Goal: Contribute content

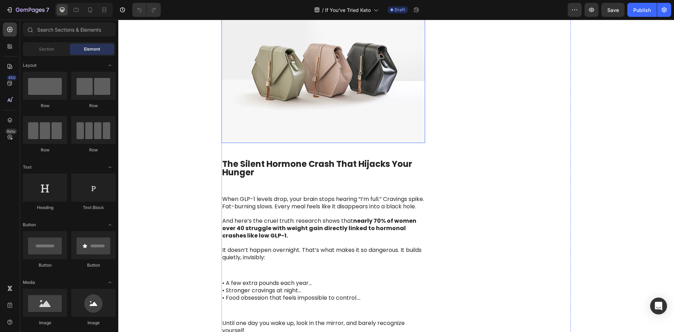
scroll to position [492, 0]
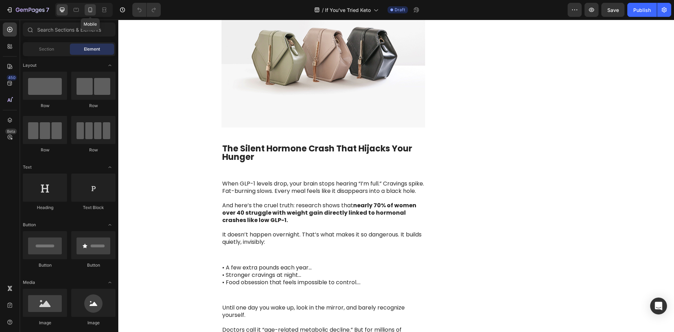
click at [85, 9] on div at bounding box center [90, 9] width 11 height 11
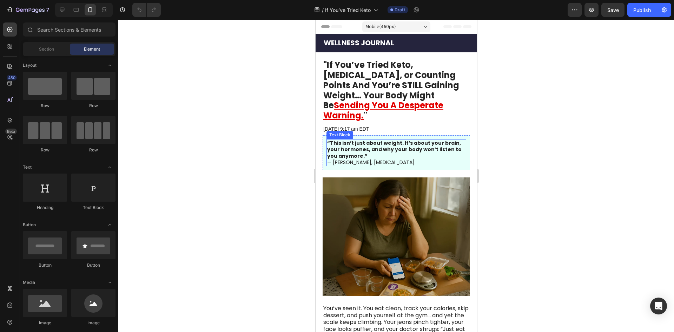
drag, startPoint x: 534, startPoint y: 181, endPoint x: 256, endPoint y: 74, distance: 296.9
click at [256, 74] on div at bounding box center [396, 176] width 556 height 312
click at [333, 25] on span "Header" at bounding box center [336, 26] width 15 height 7
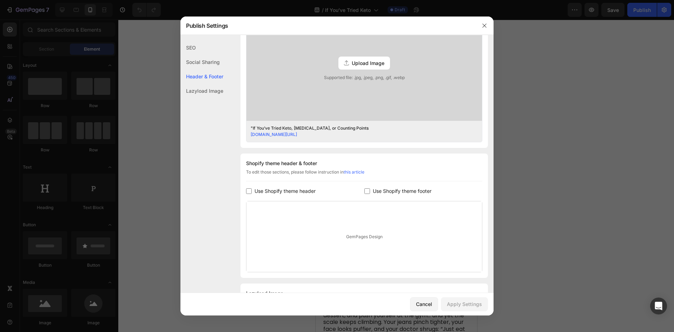
scroll to position [254, 0]
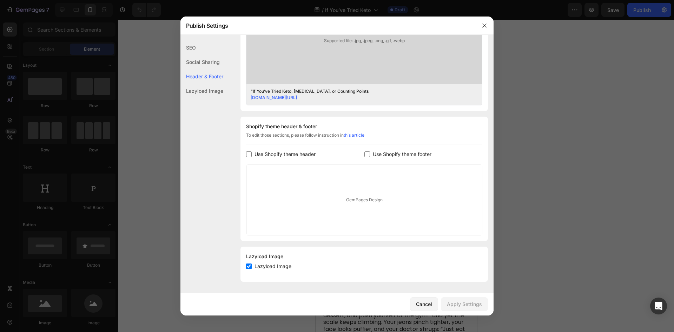
click at [482, 17] on div at bounding box center [485, 26] width 18 height 18
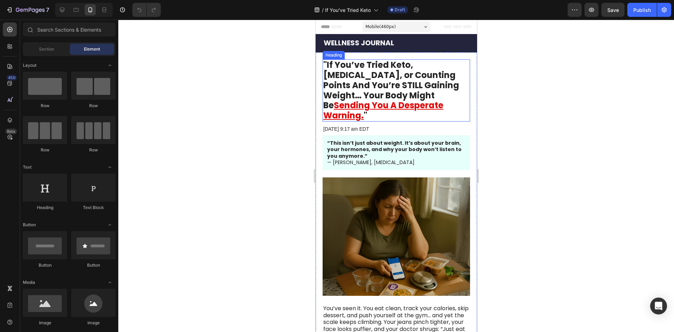
click at [382, 84] on h1 ""If You’ve Tried Keto, Intermittent Fasting, or Counting Points And You’re STIL…" at bounding box center [396, 90] width 148 height 62
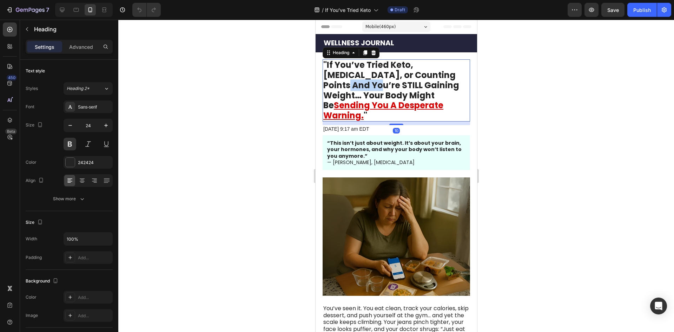
click at [382, 84] on h1 ""If You’ve Tried Keto, Intermittent Fasting, or Counting Points And You’re STIL…" at bounding box center [396, 90] width 148 height 62
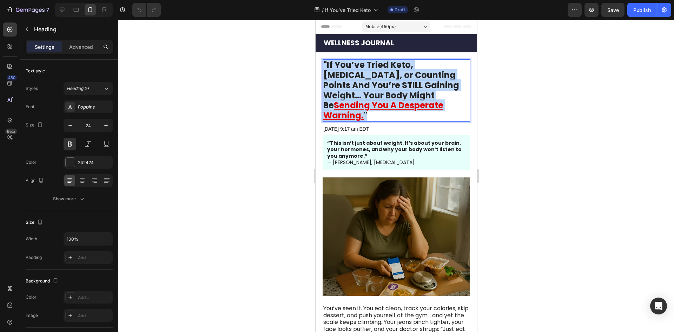
click at [382, 84] on p ""If You’ve Tried Keto, Intermittent Fasting, or Counting Points And You’re STIL…" at bounding box center [396, 90] width 146 height 61
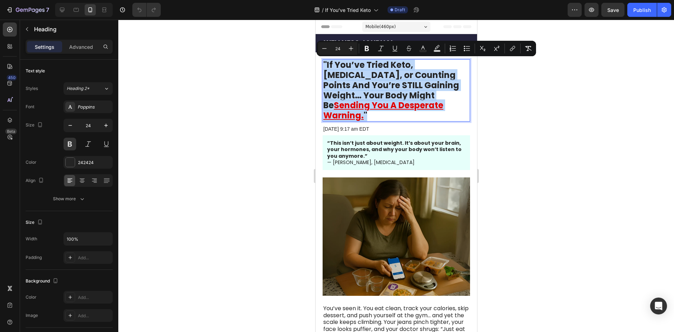
copy p ""If You’ve Tried Keto, Intermittent Fasting, or Counting Points And You’re STIL…"
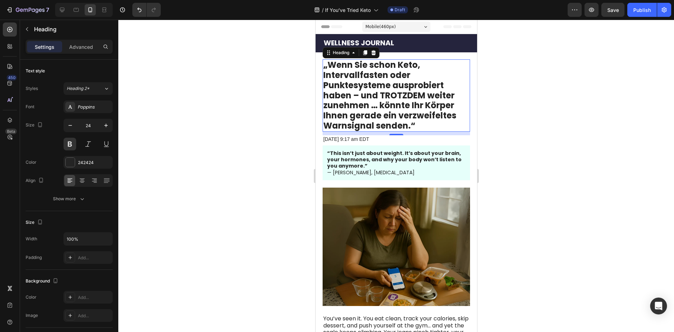
click at [510, 64] on div at bounding box center [396, 176] width 556 height 312
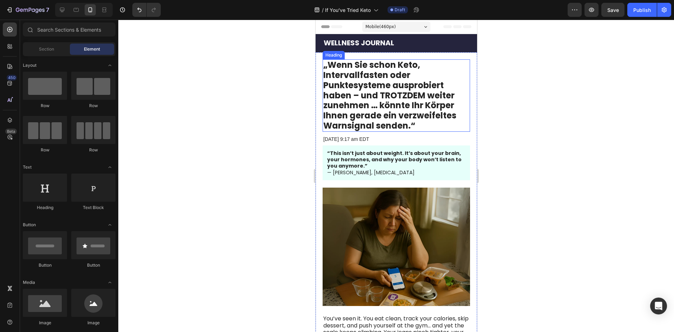
click at [402, 108] on p "„Wenn Sie schon Keto, Intervallfasten oder Punktesysteme ausprobiert haben – un…" at bounding box center [396, 95] width 146 height 71
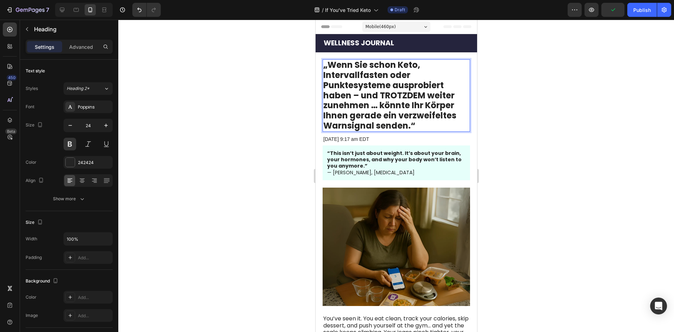
click at [381, 104] on p "„Wenn Sie schon Keto, Intervallfasten oder Punktesysteme ausprobiert haben – un…" at bounding box center [396, 95] width 146 height 71
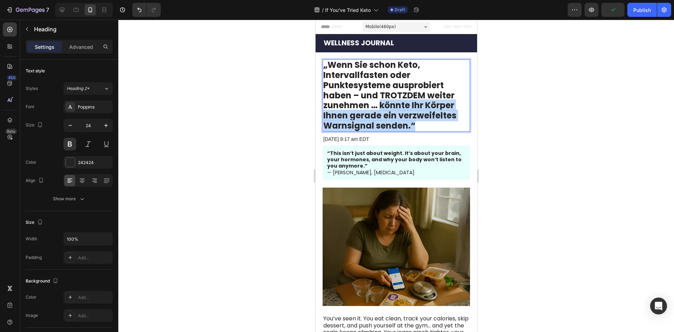
drag, startPoint x: 381, startPoint y: 104, endPoint x: 442, endPoint y: 130, distance: 66.1
click at [442, 130] on p "„Wenn Sie schon Keto, Intervallfasten oder Punktesysteme ausprobiert haben – un…" at bounding box center [396, 95] width 146 height 71
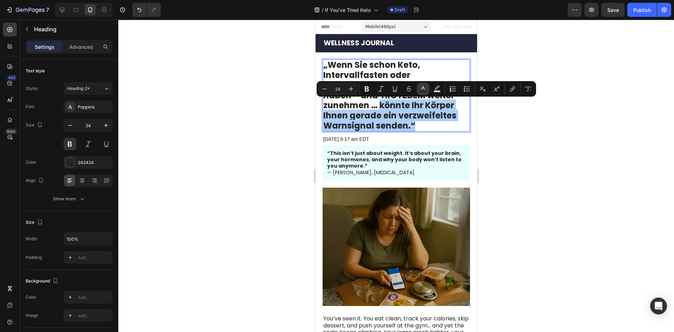
click at [422, 89] on icon "Editor contextual toolbar" at bounding box center [424, 88] width 4 height 4
type input "242424"
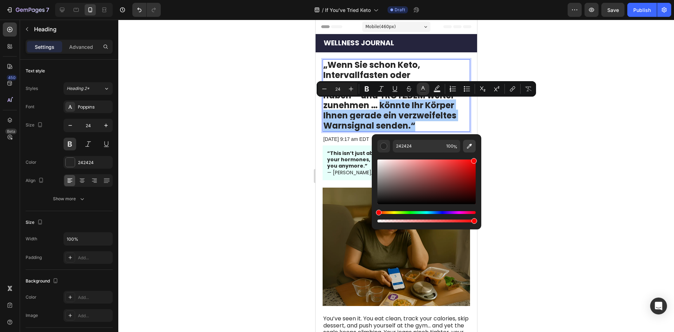
drag, startPoint x: 474, startPoint y: 169, endPoint x: 474, endPoint y: 146, distance: 22.5
click at [474, 146] on div "242424 100 %" at bounding box center [427, 182] width 98 height 84
type input "FF0707"
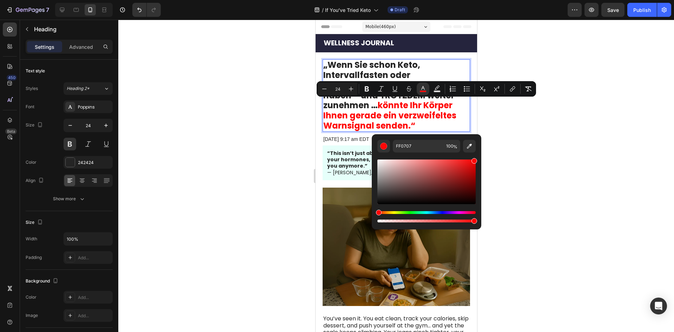
click at [518, 143] on div at bounding box center [396, 176] width 556 height 312
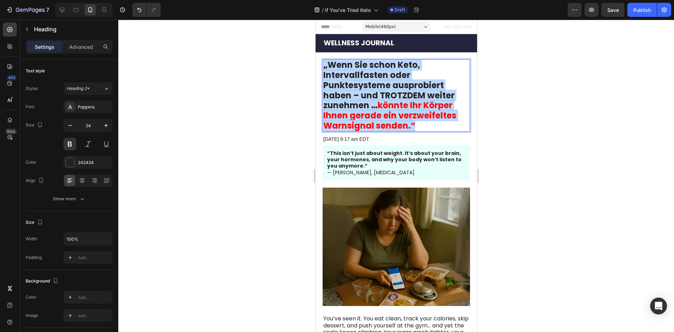
click at [376, 104] on p "„Wenn Sie schon Keto, Intervallfasten oder Punktesysteme ausprobiert haben – un…" at bounding box center [396, 95] width 146 height 71
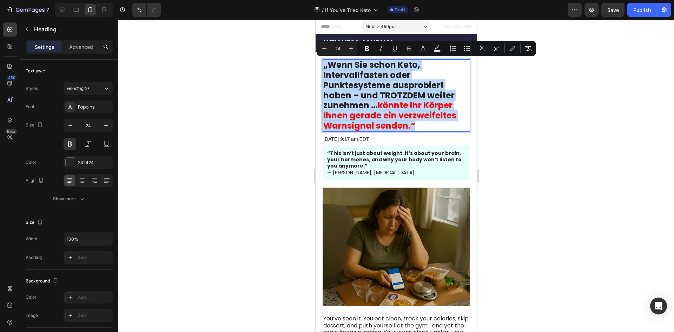
copy p "„Wenn Sie schon Keto, Intervallfasten oder Punktesysteme ausprobiert haben – un…"
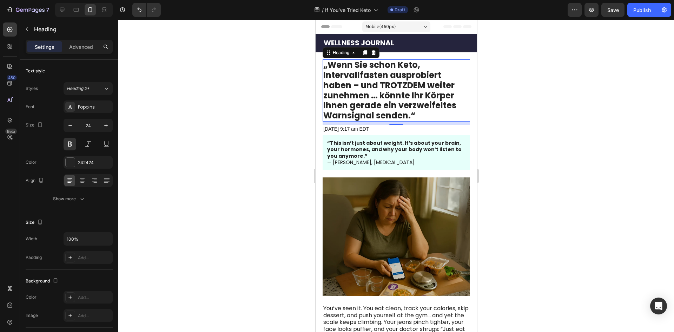
click at [536, 136] on div at bounding box center [396, 176] width 556 height 312
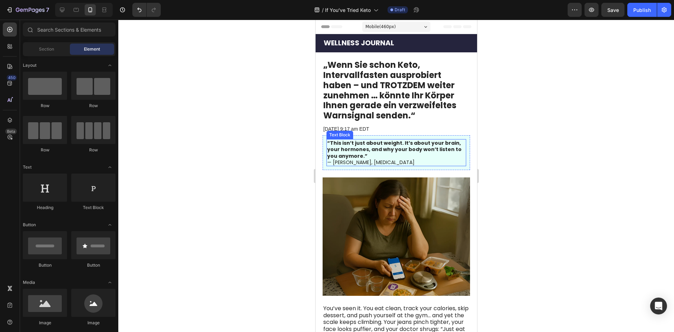
click at [407, 152] on strong "“This isn’t just about weight. It’s about your brain, your hormones, and why yo…" at bounding box center [394, 149] width 135 height 20
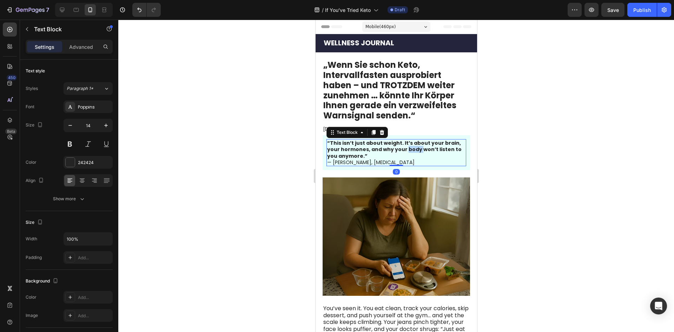
click at [407, 152] on strong "“This isn’t just about weight. It’s about your brain, your hormones, and why yo…" at bounding box center [394, 149] width 135 height 20
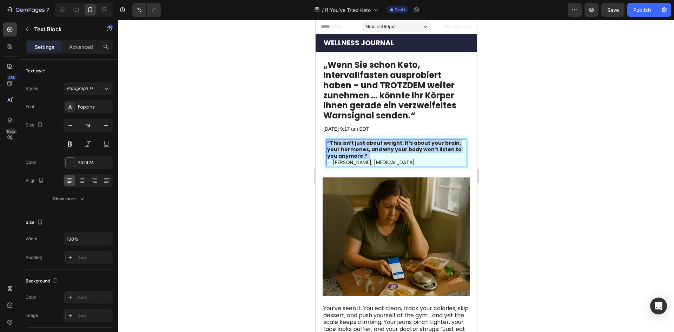
click at [407, 152] on strong "“This isn’t just about weight. It’s about your brain, your hormones, and why yo…" at bounding box center [394, 149] width 135 height 20
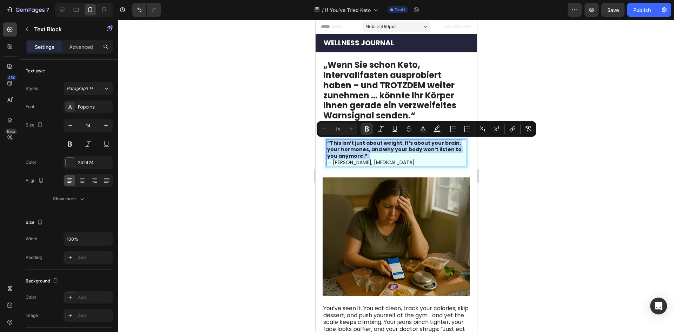
copy p "“This isn’t just about weight. It’s about your brain, your hormones, and why yo…"
click at [408, 164] on p "— Dr. Melinda Shore, Endocrinologist" at bounding box center [396, 162] width 138 height 6
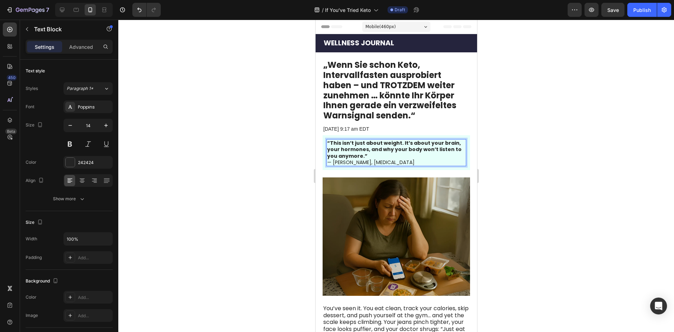
drag, startPoint x: 420, startPoint y: 165, endPoint x: 283, endPoint y: 139, distance: 140.2
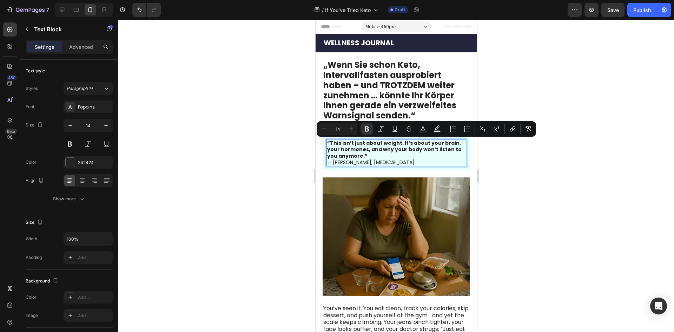
copy div "“This isn’t just about weight. It’s about your brain, your hormones, and why yo…"
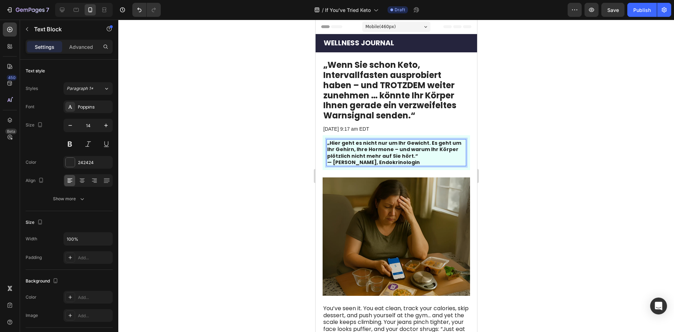
click at [390, 161] on strong "— [PERSON_NAME], Endokrinologin" at bounding box center [373, 162] width 93 height 7
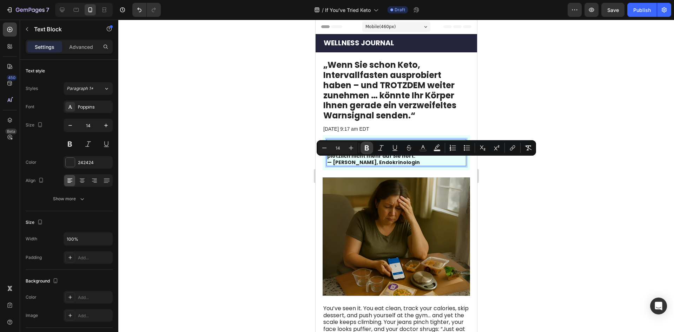
click at [370, 151] on button "Bold" at bounding box center [367, 148] width 13 height 13
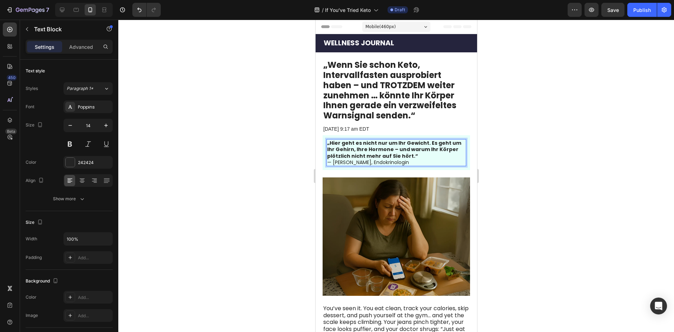
click at [561, 241] on div at bounding box center [396, 176] width 556 height 312
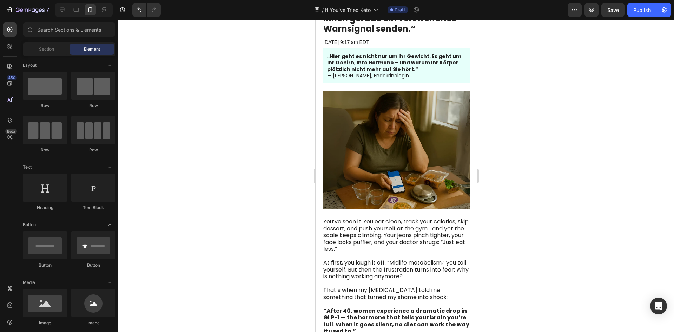
scroll to position [211, 0]
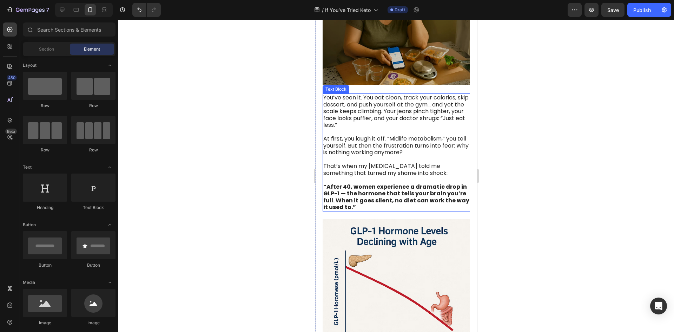
click at [374, 135] on span "At first, you laugh it off. “Midlife metabolism,” you tell yourself. But then t…" at bounding box center [395, 146] width 145 height 22
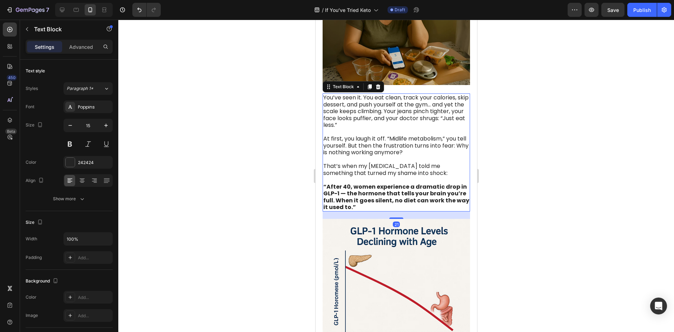
click at [374, 135] on span "At first, you laugh it off. “Midlife metabolism,” you tell yourself. But then t…" at bounding box center [395, 146] width 145 height 22
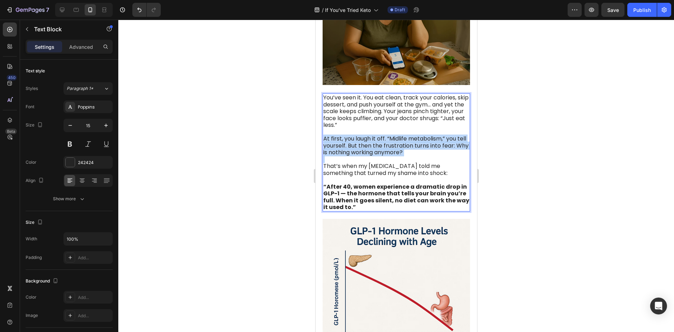
click at [374, 135] on span "At first, you laugh it off. “Midlife metabolism,” you tell yourself. But then t…" at bounding box center [395, 146] width 145 height 22
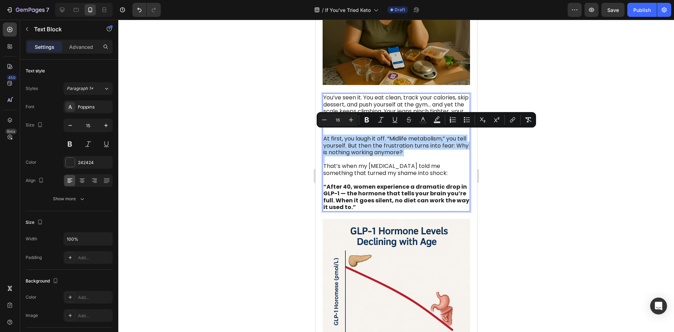
click at [432, 157] on p "Rich Text Editor. Editing area: main" at bounding box center [396, 159] width 146 height 7
type input "15"
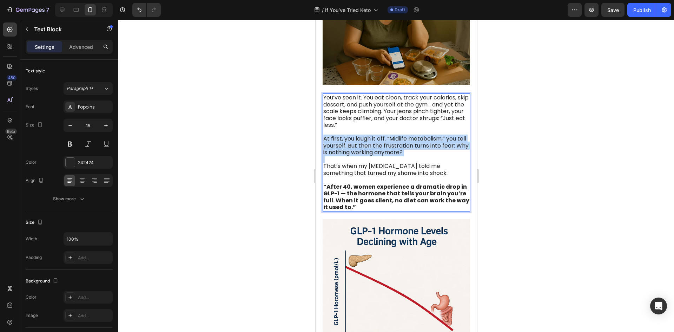
drag, startPoint x: 455, startPoint y: 170, endPoint x: 448, endPoint y: 168, distance: 7.8
click at [448, 168] on p "That’s when my endocrinologist told me something that turned my shame into shoc…" at bounding box center [396, 170] width 146 height 14
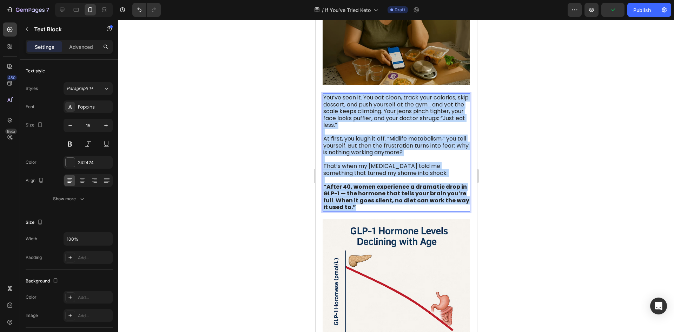
drag, startPoint x: 369, startPoint y: 203, endPoint x: 306, endPoint y: 85, distance: 134.7
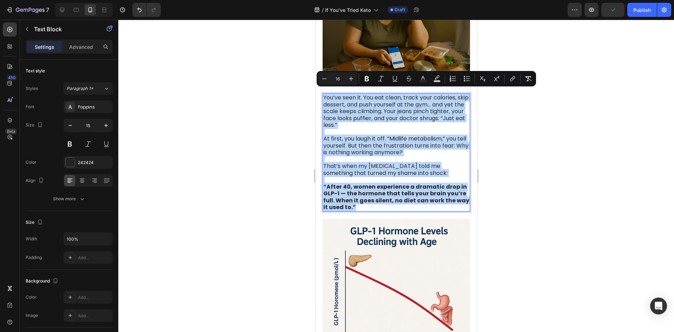
copy div "You’ve seen it. You eat clean, track your calories, skip dessert, and push your…"
click at [419, 165] on span "That’s when my endocrinologist told me something that turned my shame into shoc…" at bounding box center [385, 169] width 124 height 15
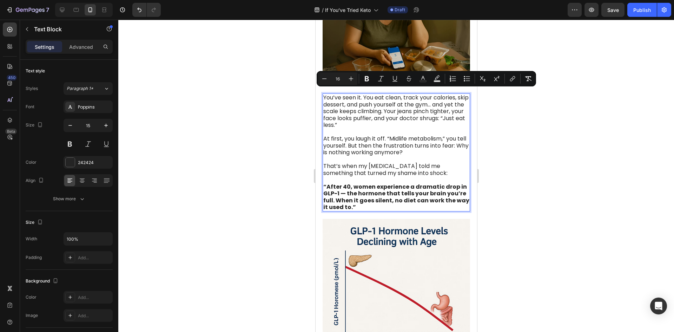
drag, startPoint x: 456, startPoint y: 170, endPoint x: 324, endPoint y: 96, distance: 151.1
click at [324, 96] on div "You’ve seen it. You eat clean, track your calories, skip dessert, and push your…" at bounding box center [396, 152] width 148 height 118
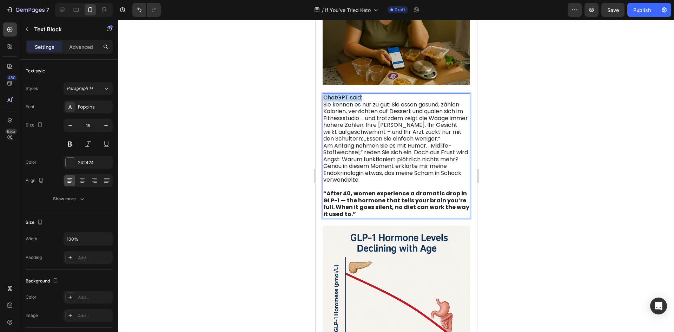
drag, startPoint x: 365, startPoint y: 92, endPoint x: 600, endPoint y: 110, distance: 236.0
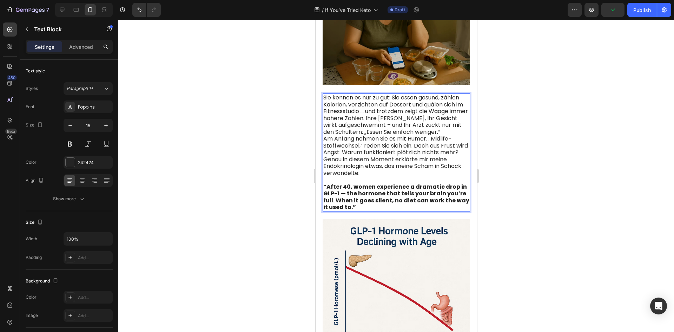
click at [463, 127] on span "Sie kennen es nur zu gut: Sie essen gesund, zählen Kalorien, verzichten auf Des…" at bounding box center [395, 114] width 145 height 43
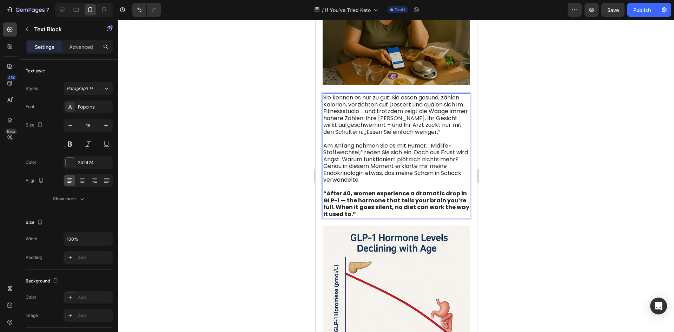
drag, startPoint x: 383, startPoint y: 161, endPoint x: 348, endPoint y: 163, distance: 35.2
click at [377, 163] on p "Am Anfang nehmen Sie es mit Humor. „Midlife-Stoffwechsel,“ reden Sie sich ein. …" at bounding box center [396, 152] width 146 height 21
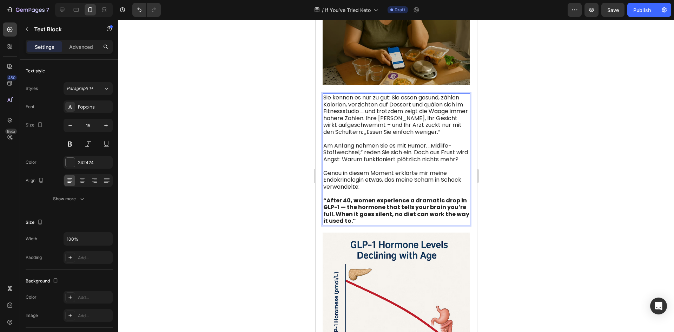
click at [350, 211] on strong "“After 40, women experience a dramatic drop in GLP-1 — the hormone that tells y…" at bounding box center [396, 210] width 146 height 29
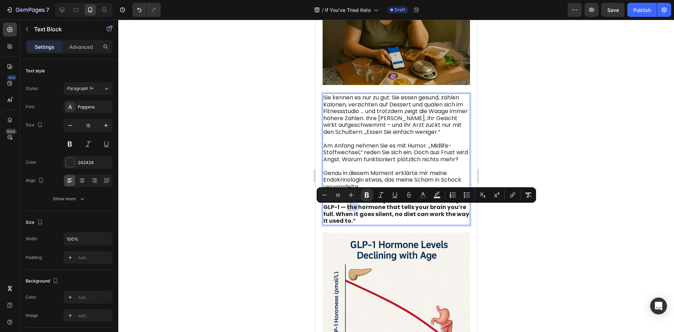
click at [350, 211] on strong "“After 40, women experience a dramatic drop in GLP-1 — the hormone that tells y…" at bounding box center [396, 210] width 146 height 29
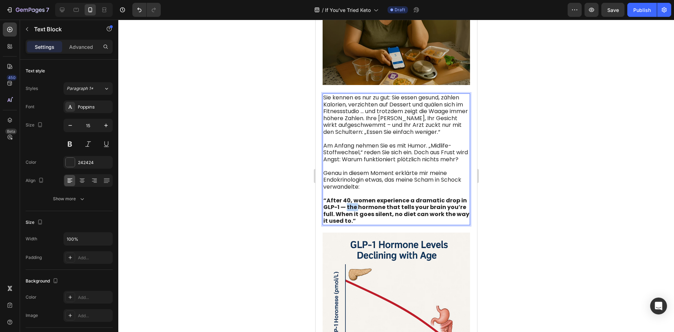
click at [350, 211] on strong "“After 40, women experience a dramatic drop in GLP-1 — the hormone that tells y…" at bounding box center [396, 210] width 146 height 29
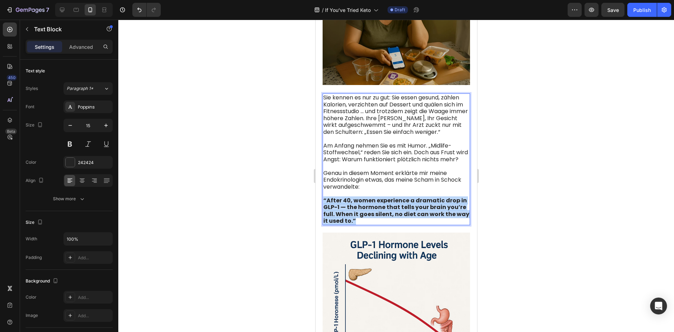
click at [350, 211] on strong "“After 40, women experience a dramatic drop in GLP-1 — the hormone that tells y…" at bounding box center [396, 210] width 146 height 29
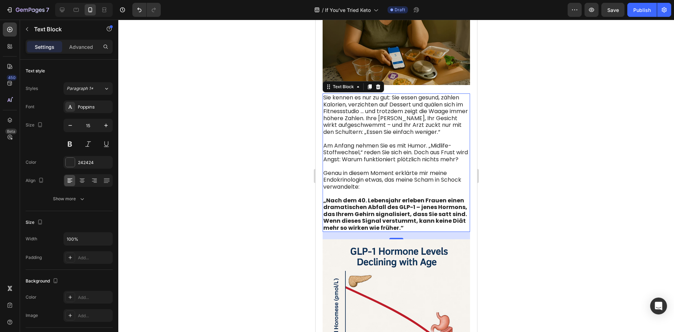
click at [583, 228] on div at bounding box center [396, 176] width 556 height 312
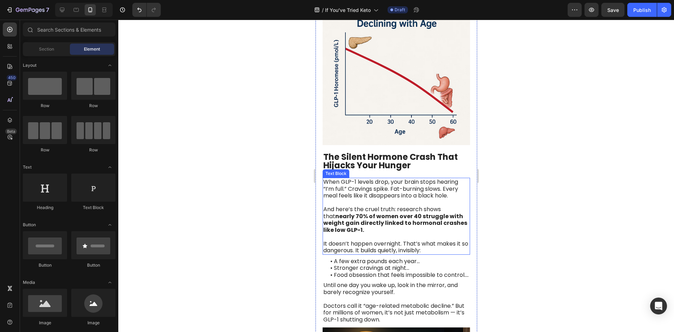
scroll to position [527, 0]
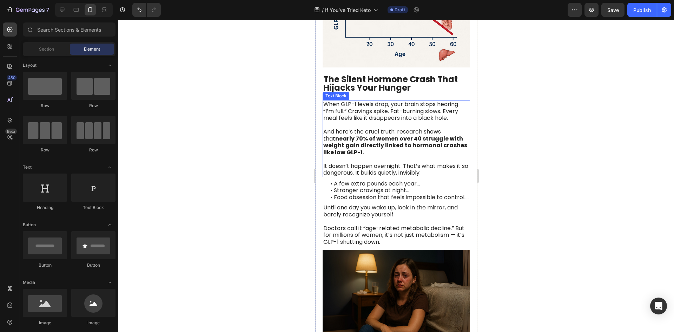
click at [353, 103] on span "When GLP-1 levels drop, your brain stops hearing “I’m full.” Cravings spike. Fa…" at bounding box center [390, 111] width 135 height 22
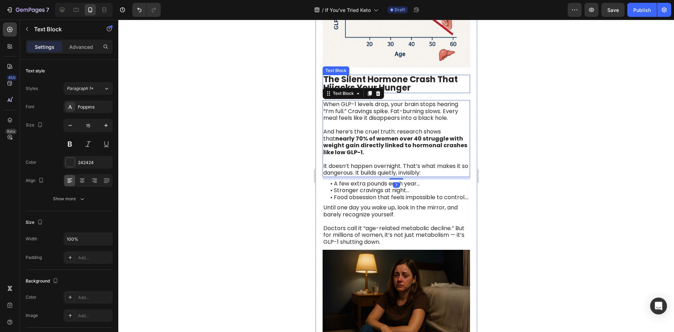
click at [432, 79] on strong "The Silent Hormone Crash That Hijacks Your Hunger" at bounding box center [390, 83] width 135 height 20
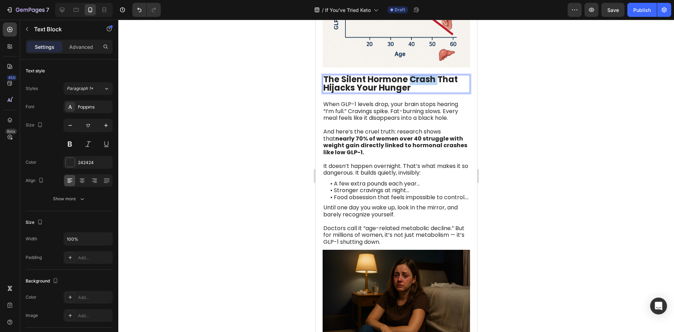
click at [432, 79] on strong "The Silent Hormone Crash That Hijacks Your Hunger" at bounding box center [390, 83] width 135 height 20
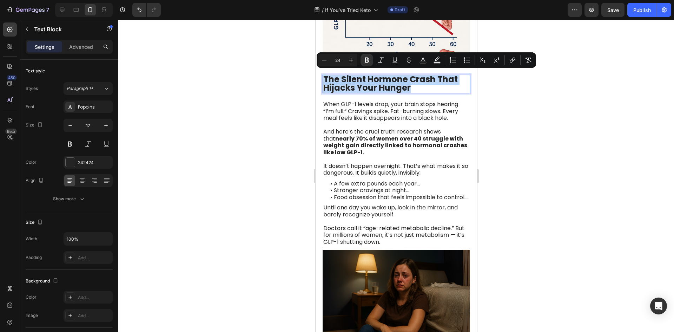
copy strong "The Silent Hormone Crash That Hijacks Your Hunger"
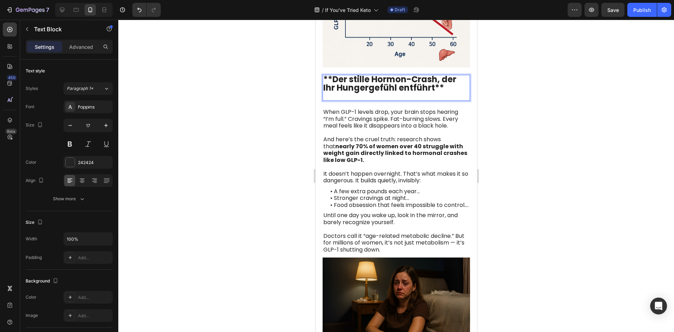
scroll to position [0, 0]
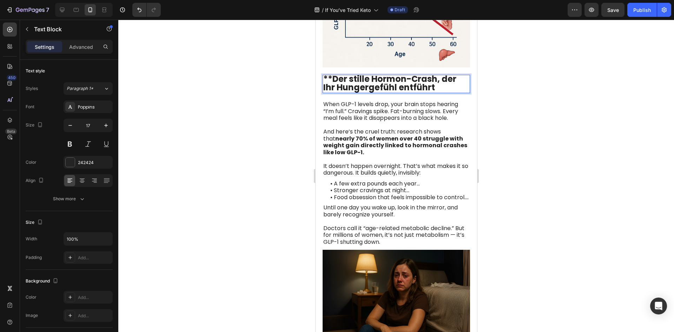
click at [334, 78] on strong "**Der stille Hormon-Crash, der Ihr Hungergefühl entführt" at bounding box center [389, 83] width 133 height 20
click at [401, 73] on strong "Der stille Hormon-Crash, der Ihr Hungergefühl entführt" at bounding box center [391, 83] width 137 height 20
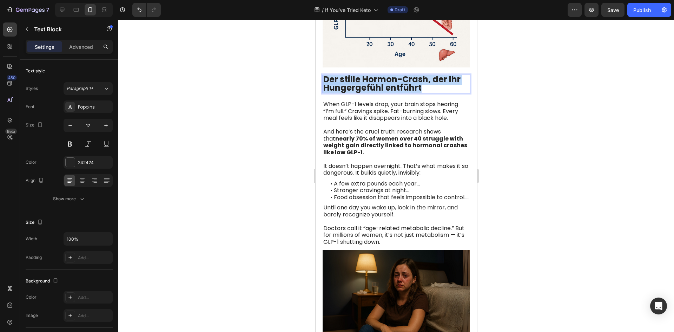
click at [401, 73] on strong "Der stille Hormon-Crash, der Ihr Hungergefühl entführt" at bounding box center [391, 83] width 137 height 20
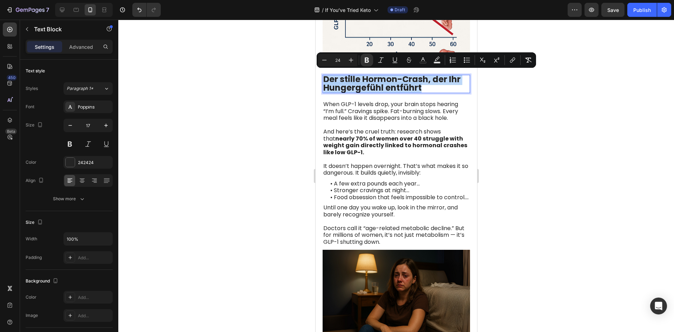
copy strong "Der stille Hormon-Crash, der Ihr Hungergefühl entführt"
click at [608, 222] on div at bounding box center [396, 176] width 556 height 312
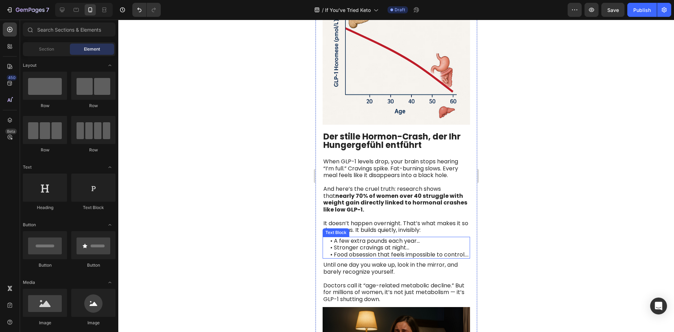
scroll to position [492, 0]
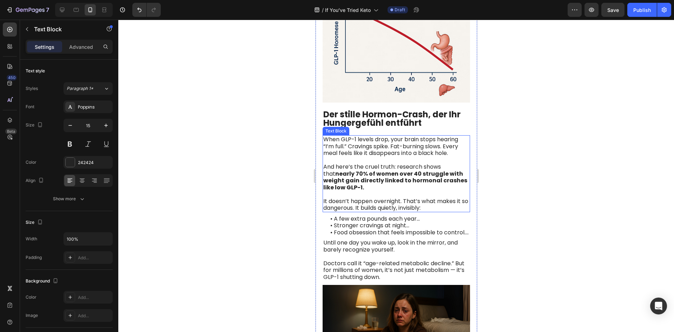
click at [386, 146] on span "When GLP-1 levels drop, your brain stops hearing “I’m full.” Cravings spike. Fa…" at bounding box center [390, 146] width 135 height 22
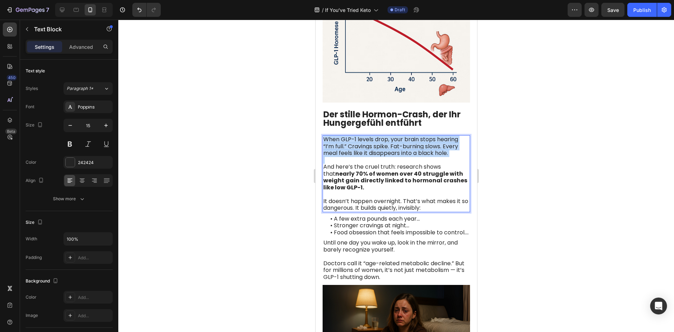
click at [386, 146] on span "When GLP-1 levels drop, your brain stops hearing “I’m full.” Cravings spike. Fa…" at bounding box center [390, 146] width 135 height 22
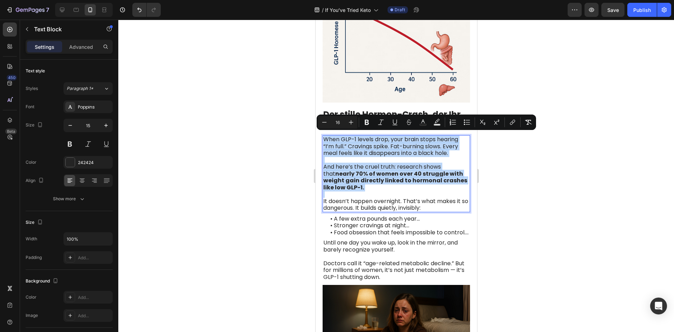
copy div "When GLP-1 levels drop, your brain stops hearing “I’m full.” Cravings spike. Fa…"
click at [372, 145] on span "When GLP-1 levels drop, your brain stops hearing “I’m full.” Cravings spike. Fa…" at bounding box center [390, 146] width 135 height 22
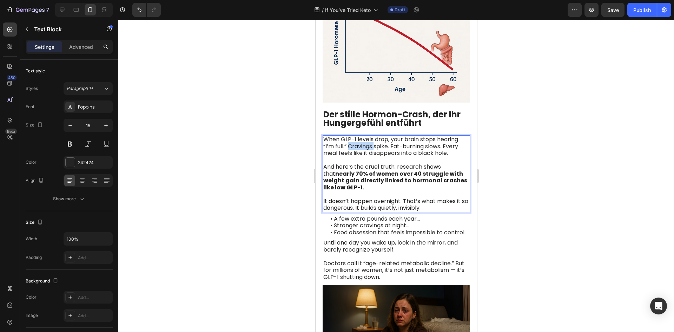
click at [372, 145] on span "When GLP-1 levels drop, your brain stops hearing “I’m full.” Cravings spike. Fa…" at bounding box center [390, 146] width 135 height 22
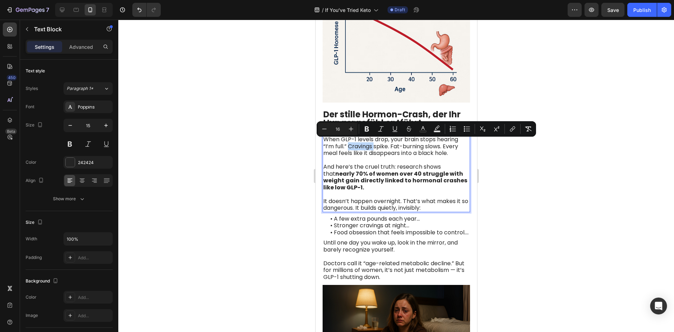
click at [372, 145] on span "When GLP-1 levels drop, your brain stops hearing “I’m full.” Cravings spike. Fa…" at bounding box center [390, 146] width 135 height 22
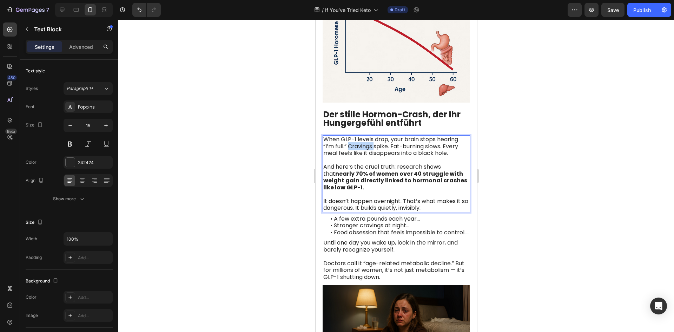
click at [372, 145] on span "When GLP-1 levels drop, your brain stops hearing “I’m full.” Cravings spike. Fa…" at bounding box center [390, 146] width 135 height 22
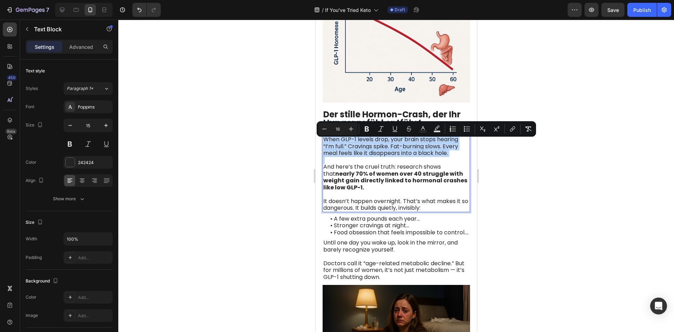
click at [372, 145] on span "When GLP-1 levels drop, your brain stops hearing “I’m full.” Cravings spike. Fa…" at bounding box center [390, 146] width 135 height 22
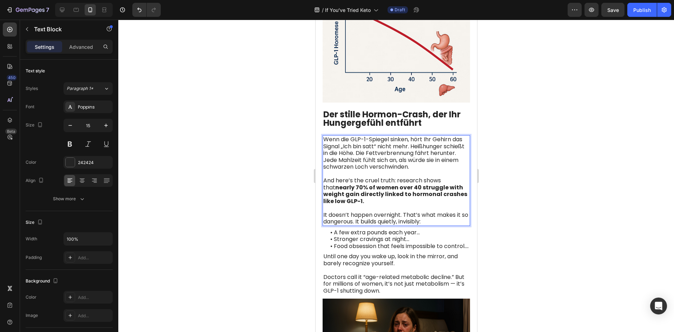
click at [407, 177] on span "And here’s the cruel truth: research shows that nearly 70% of women over 40 str…" at bounding box center [395, 190] width 144 height 29
drag, startPoint x: 342, startPoint y: 183, endPoint x: 624, endPoint y: 193, distance: 281.9
click at [322, 177] on div "Wenn die GLP-1-Spiegel sinken, hört Ihr Gehirn das Signal „Ich bin satt“ nicht …" at bounding box center [396, 180] width 148 height 91
drag, startPoint x: 350, startPoint y: 185, endPoint x: 321, endPoint y: 181, distance: 29.5
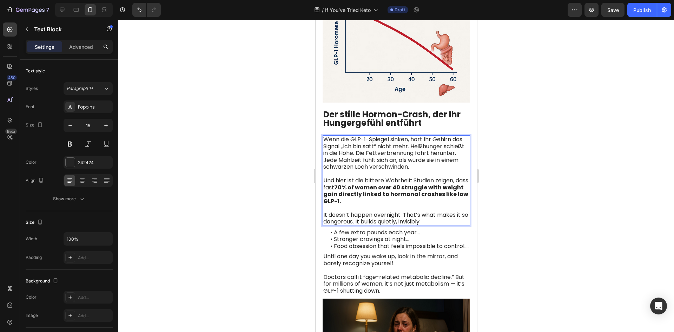
click at [364, 191] on strong "70% of women over 40 struggle with weight gain directly linked to hormonal cras…" at bounding box center [395, 194] width 145 height 22
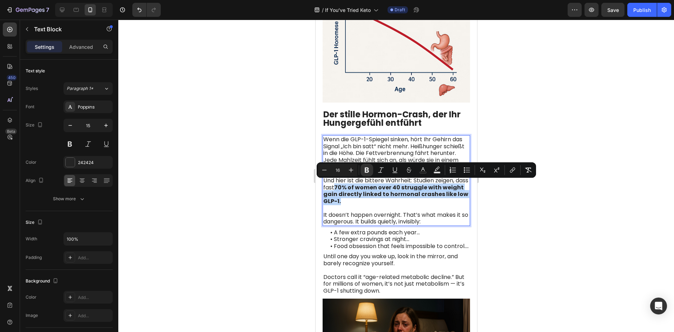
drag, startPoint x: 351, startPoint y: 184, endPoint x: 370, endPoint y: 198, distance: 23.7
click at [370, 198] on p "Und hier ist die bittere Wahrheit: Studien zeigen, dass fast 70% of women over …" at bounding box center [396, 190] width 146 height 27
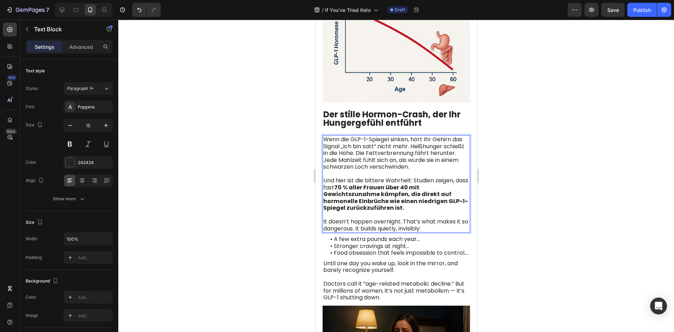
click at [351, 218] on span "It doesn’t happen overnight. That’s what makes it so dangerous. It builds quiet…" at bounding box center [395, 224] width 145 height 15
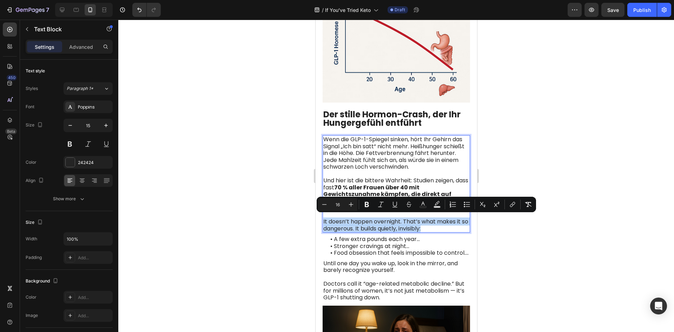
copy span "It doesn’t happen overnight. That’s what makes it so dangerous. It builds quiet…"
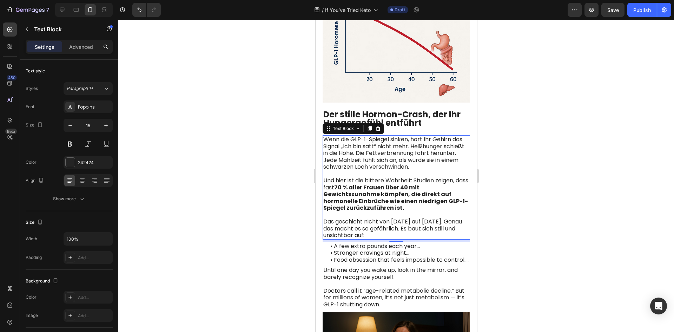
click at [516, 240] on div at bounding box center [396, 176] width 556 height 312
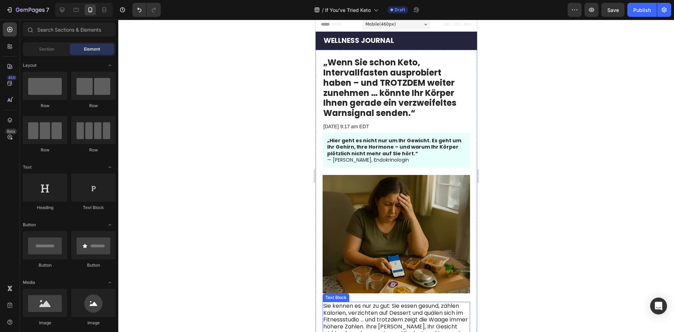
scroll to position [0, 0]
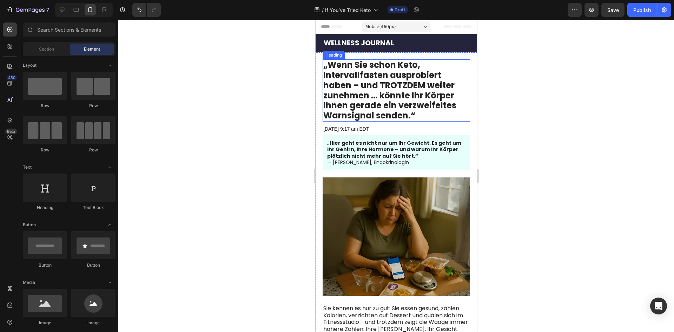
click at [399, 86] on p "„Wenn Sie schon Keto, Intervallfasten ausprobiert haben – und TROTZDEM weiter z…" at bounding box center [396, 90] width 146 height 61
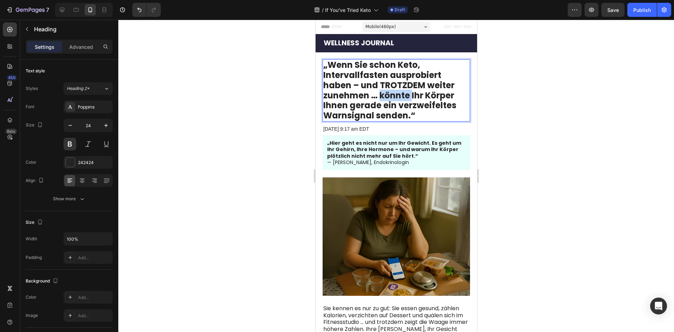
click at [380, 94] on p "„Wenn Sie schon Keto, Intervallfasten ausprobiert haben – und TROTZDEM weiter z…" at bounding box center [396, 90] width 146 height 61
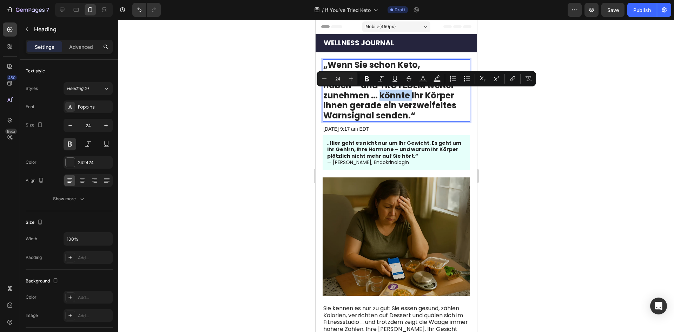
click at [380, 94] on p "„Wenn Sie schon Keto, Intervallfasten ausprobiert haben – und TROTZDEM weiter z…" at bounding box center [396, 90] width 146 height 61
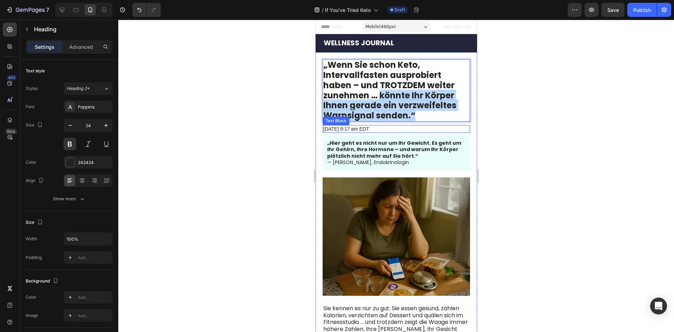
drag, startPoint x: 380, startPoint y: 94, endPoint x: 440, endPoint y: 126, distance: 68.1
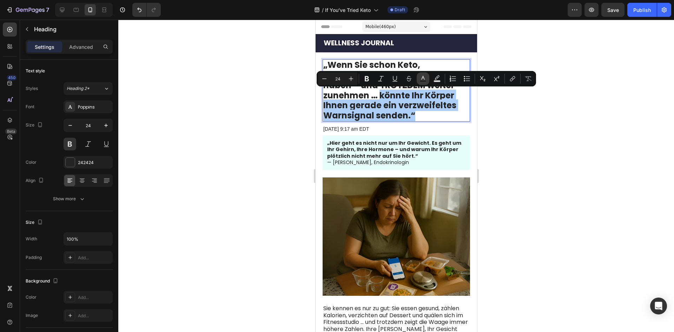
click at [422, 79] on icon "Editor contextual toolbar" at bounding box center [424, 78] width 4 height 4
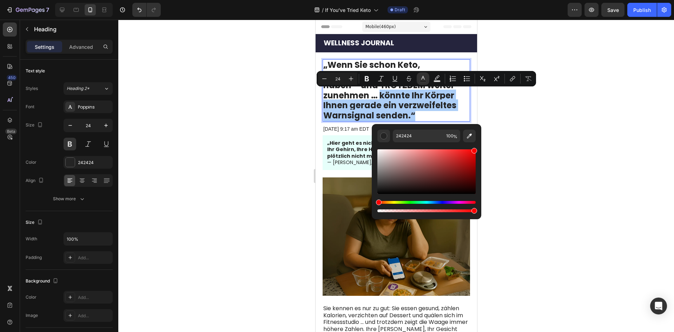
drag, startPoint x: 458, startPoint y: 168, endPoint x: 506, endPoint y: 122, distance: 65.8
click at [506, 0] on body "7 Version history / If You’ve Tried Keto Draft Preview Save Publish 450 Beta Se…" at bounding box center [337, 0] width 674 height 0
type input "FF0000"
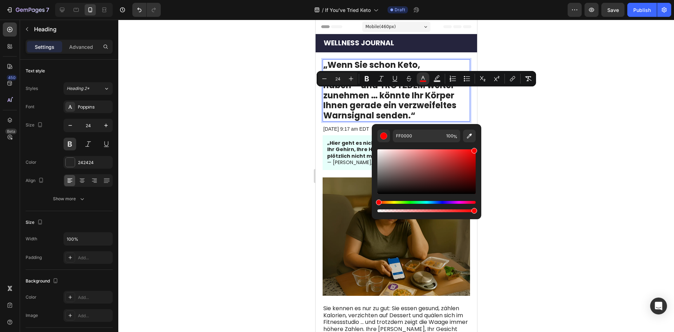
type input "16"
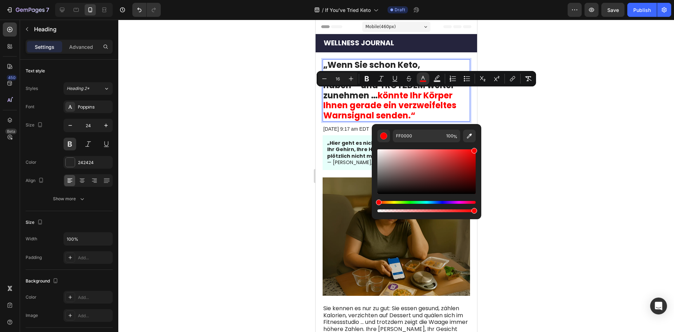
click at [546, 135] on div at bounding box center [396, 176] width 556 height 312
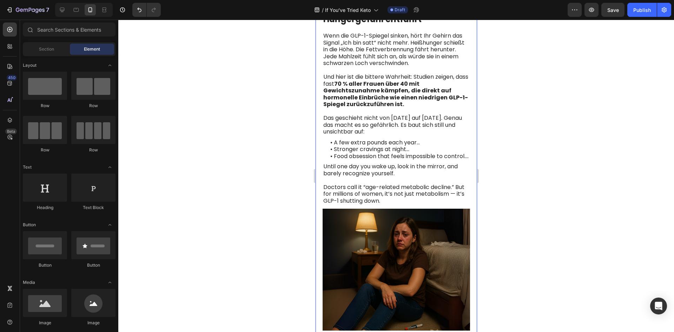
scroll to position [597, 0]
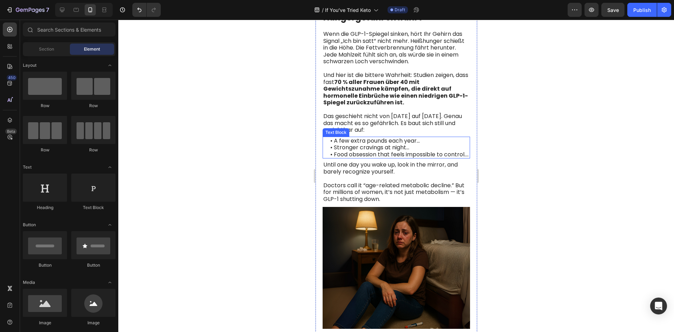
click at [345, 150] on span "• Food obsession that feels impossible to control…." at bounding box center [399, 154] width 138 height 8
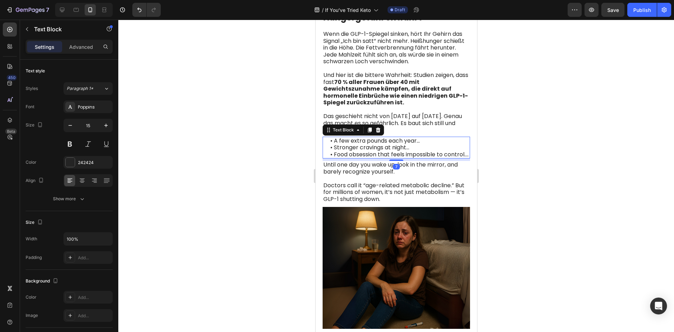
click at [345, 150] on span "• Food obsession that feels impossible to control…." at bounding box center [399, 154] width 138 height 8
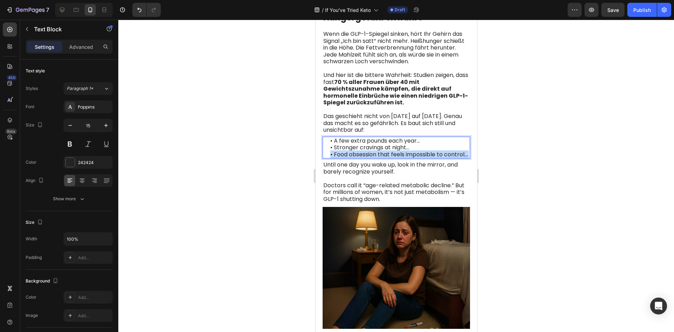
click at [345, 150] on span "• Food obsession that feels impossible to control…." at bounding box center [399, 154] width 138 height 8
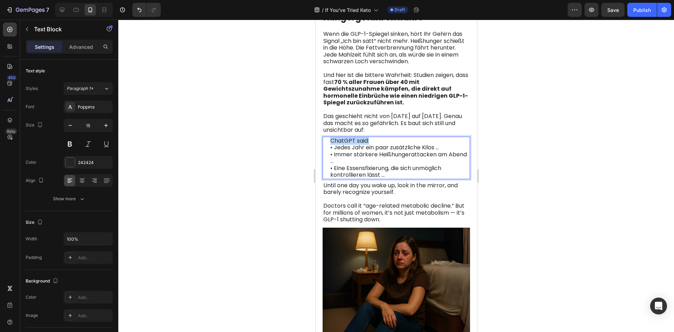
drag, startPoint x: 374, startPoint y: 136, endPoint x: 620, endPoint y: 139, distance: 245.2
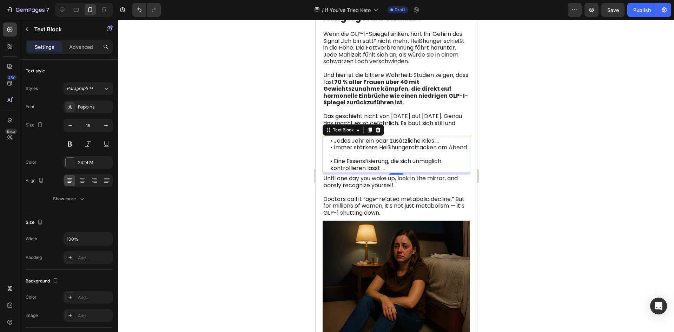
click at [505, 223] on div at bounding box center [396, 176] width 556 height 312
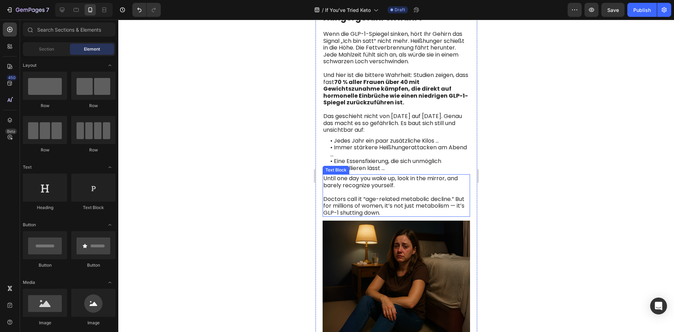
click at [345, 189] on p at bounding box center [396, 192] width 146 height 7
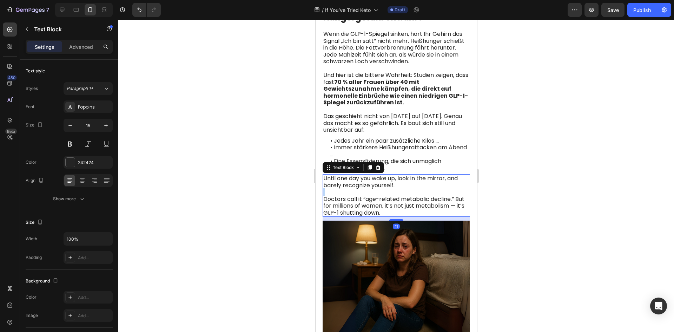
click at [345, 189] on p "Rich Text Editor. Editing area: main" at bounding box center [396, 192] width 146 height 7
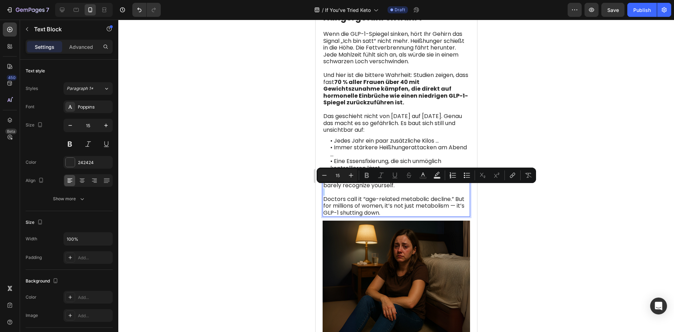
type input "16"
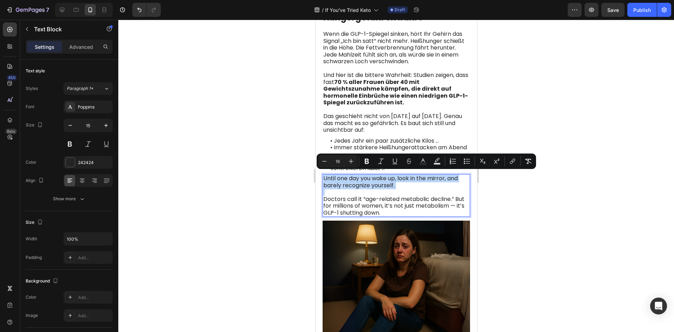
copy div "Until one day you wake up, look in the mirror, and barely recognize yourself."
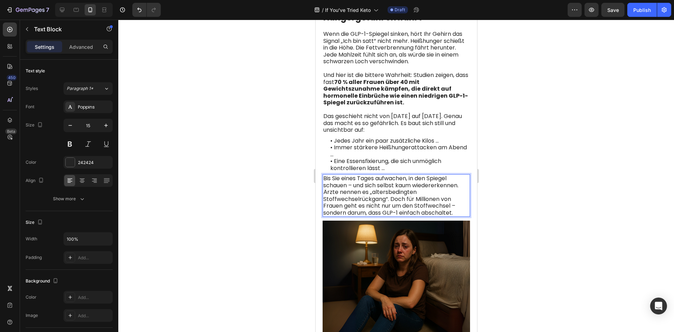
drag, startPoint x: 422, startPoint y: 189, endPoint x: 398, endPoint y: 220, distance: 39.1
click at [421, 189] on p "Ärzte nennen es „altersbedingten Stoffwechselrückgang“. Doch für Millionen von …" at bounding box center [396, 202] width 146 height 27
click at [422, 189] on p "Ärzte nennen es „altersbedingten Stoffwechselrückgang“. Doch für Millionen von …" at bounding box center [396, 202] width 146 height 27
click at [458, 181] on span "Bis Sie eines Tages aufwachen, in den Spiegel schauen – und sich selbst kaum wi…" at bounding box center [390, 181] width 135 height 15
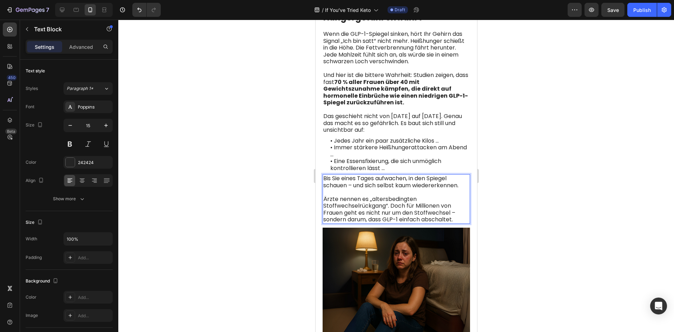
click at [554, 181] on div at bounding box center [396, 176] width 556 height 312
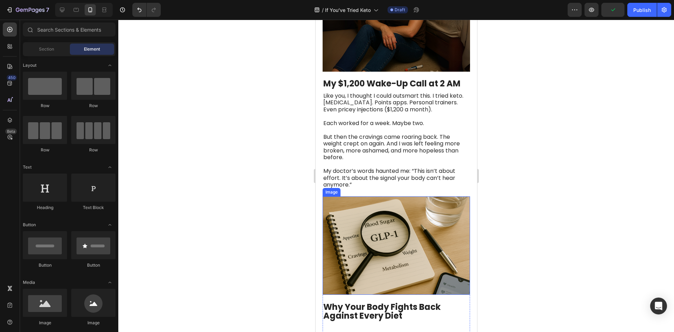
scroll to position [878, 0]
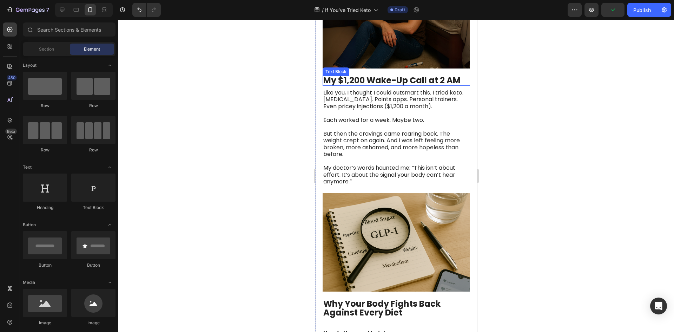
click at [406, 74] on strong "My $1,200 Wake-Up Call at 2 AM" at bounding box center [391, 80] width 137 height 12
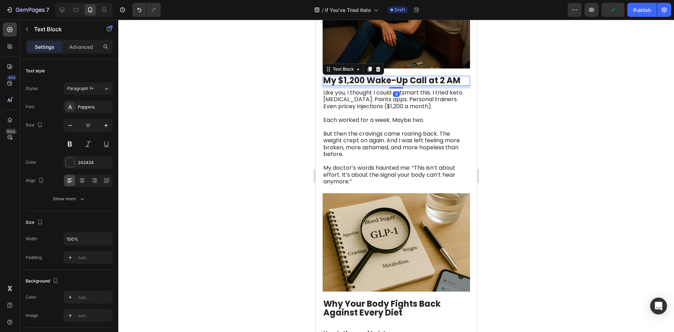
click at [406, 74] on strong "My $1,200 Wake-Up Call at 2 AM" at bounding box center [391, 80] width 137 height 12
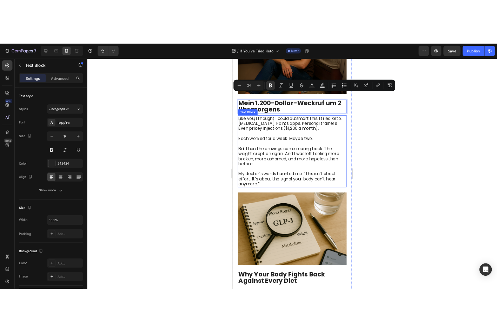
scroll to position [0, 0]
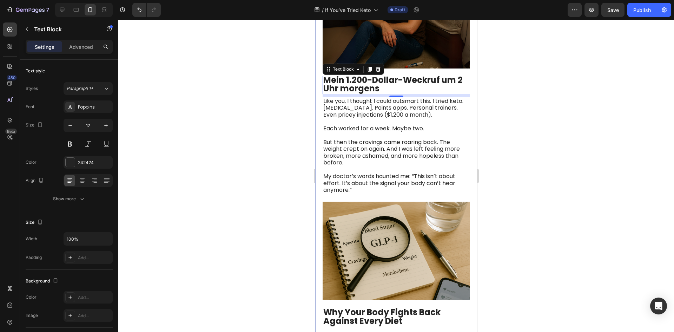
click at [600, 127] on div at bounding box center [396, 176] width 556 height 312
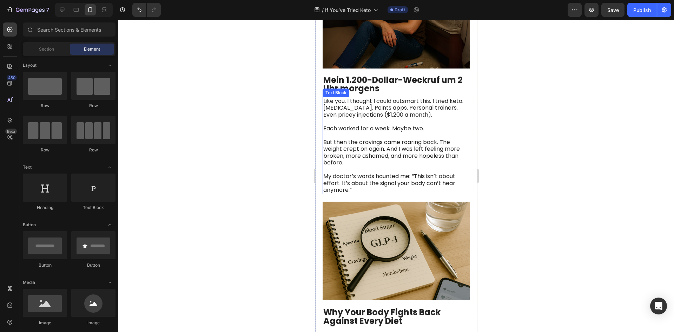
click at [398, 100] on span "Like you, I thought I could outsmart this. I tried keto. Intermittent fasting. …" at bounding box center [393, 108] width 140 height 22
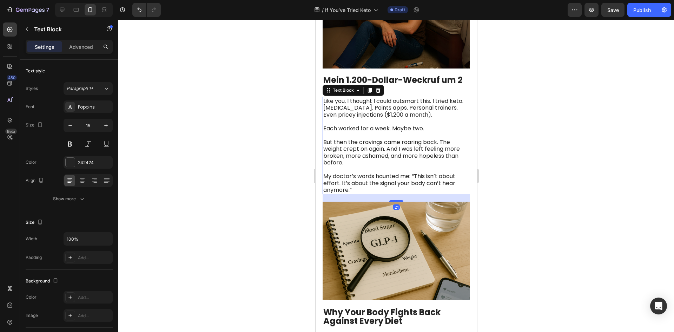
click at [398, 100] on span "Like you, I thought I could outsmart this. I tried keto. Intermittent fasting. …" at bounding box center [393, 108] width 140 height 22
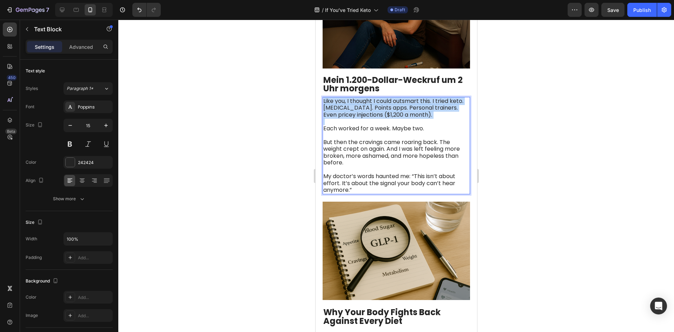
click at [398, 100] on span "Like you, I thought I could outsmart this. I tried keto. Intermittent fasting. …" at bounding box center [393, 108] width 140 height 22
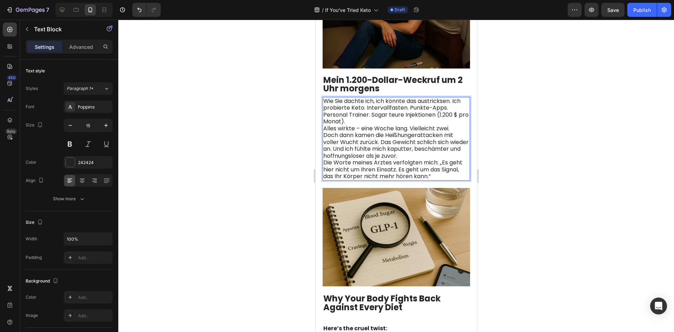
click at [371, 112] on p "Wie Sie dachte ich, ich könnte das austricksen. Ich probierte Keto. Intervallfa…" at bounding box center [396, 111] width 146 height 27
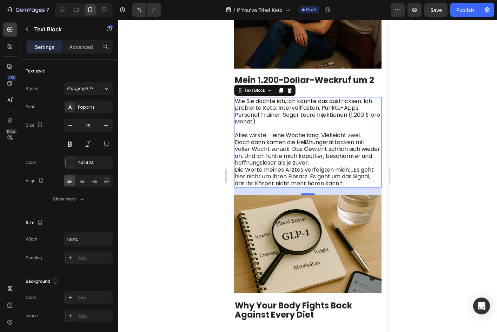
click at [367, 132] on p "Alles wirkte – eine Woche lang. Vielleicht zwei." at bounding box center [308, 135] width 146 height 7
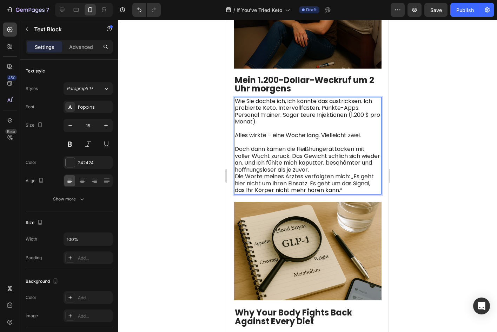
click at [363, 163] on p "Doch dann kamen die Heißhungerattacken mit voller Wucht zurück. Das Gewicht sch…" at bounding box center [308, 158] width 146 height 27
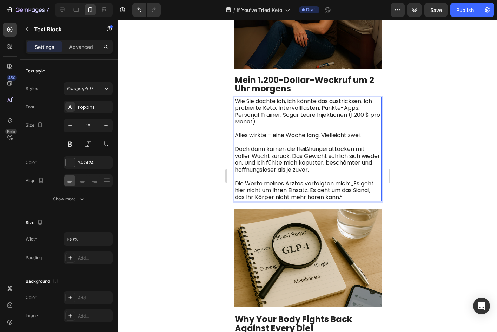
click at [425, 157] on div at bounding box center [307, 176] width 379 height 312
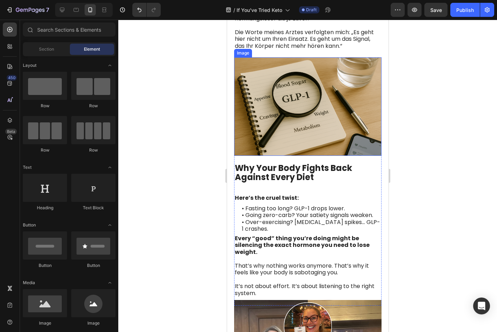
scroll to position [1054, 0]
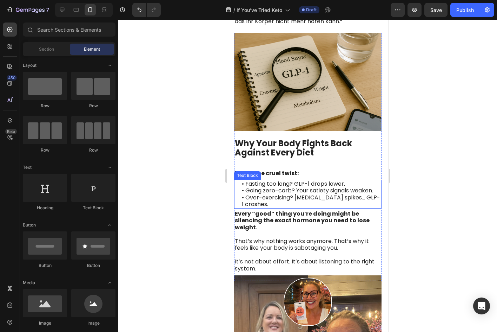
click at [262, 186] on span "• Going zero-carb? Your satiety signals weaken." at bounding box center [307, 190] width 131 height 8
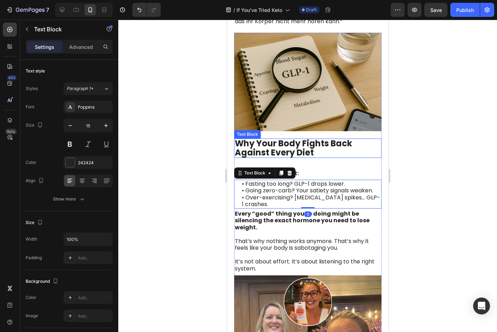
click at [314, 138] on strong "Why Your Body Fights Back Against Every Diet" at bounding box center [293, 147] width 117 height 20
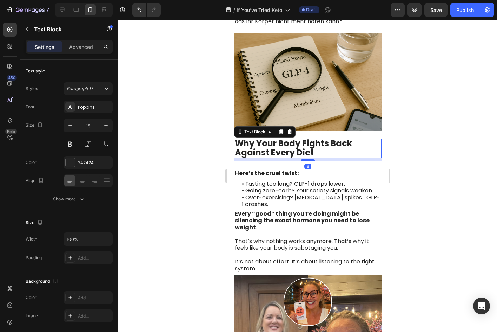
click at [314, 138] on strong "Why Your Body Fights Back Against Every Diet" at bounding box center [293, 147] width 117 height 20
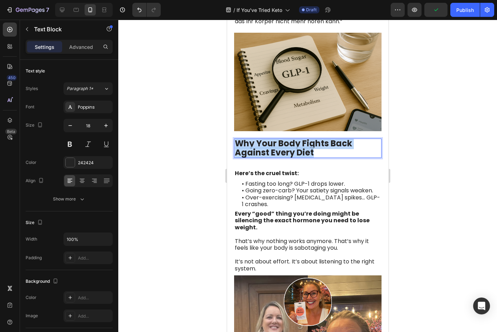
click at [314, 138] on strong "Why Your Body Fights Back Against Every Diet" at bounding box center [293, 147] width 117 height 20
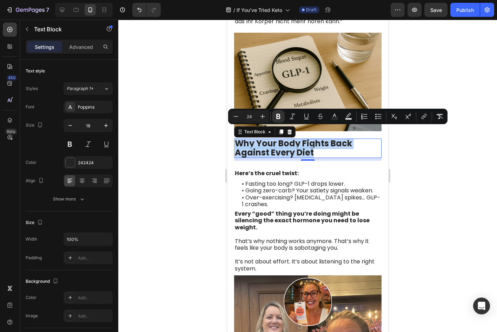
click at [334, 137] on strong "Why Your Body Fights Back Against Every Diet" at bounding box center [293, 147] width 117 height 20
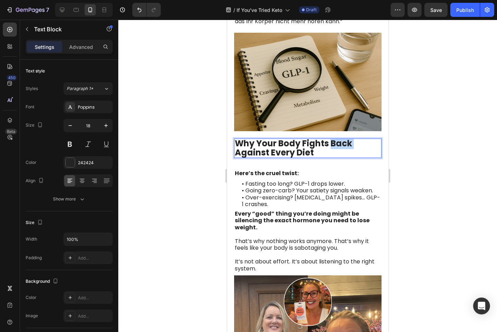
click at [334, 137] on strong "Why Your Body Fights Back Against Every Diet" at bounding box center [293, 147] width 117 height 20
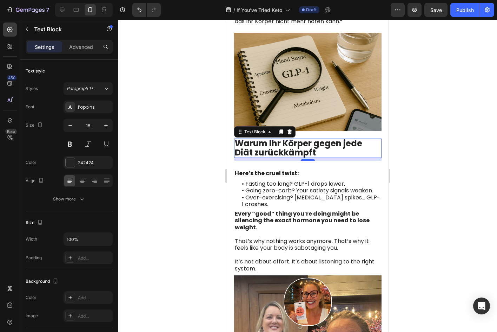
click at [425, 153] on div at bounding box center [307, 176] width 379 height 312
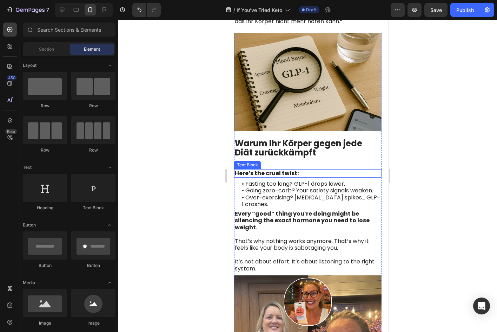
click at [275, 169] on strong "Here’s the cruel twist:" at bounding box center [267, 173] width 64 height 8
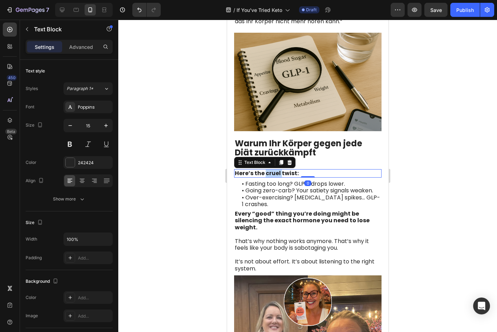
click at [275, 169] on strong "Here’s the cruel twist:" at bounding box center [267, 173] width 64 height 8
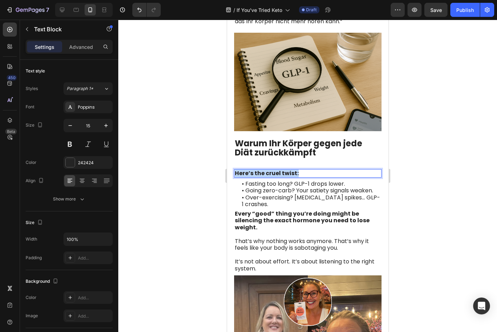
click at [275, 169] on strong "Here’s the cruel twist:" at bounding box center [267, 173] width 64 height 8
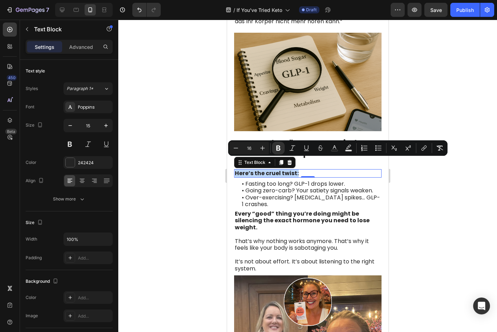
click at [294, 169] on strong "Here’s the cruel twist:" at bounding box center [267, 173] width 64 height 8
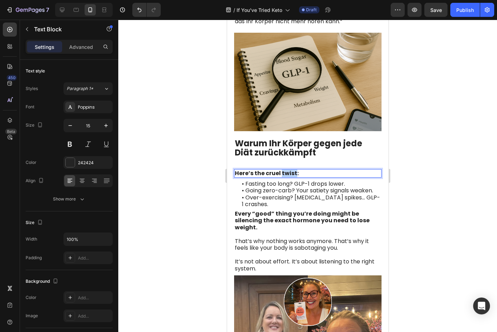
click at [294, 169] on strong "Here’s the cruel twist:" at bounding box center [267, 173] width 64 height 8
click at [293, 169] on strong "Here’s the cruel twist:" at bounding box center [267, 173] width 64 height 8
click at [441, 178] on div at bounding box center [307, 176] width 379 height 312
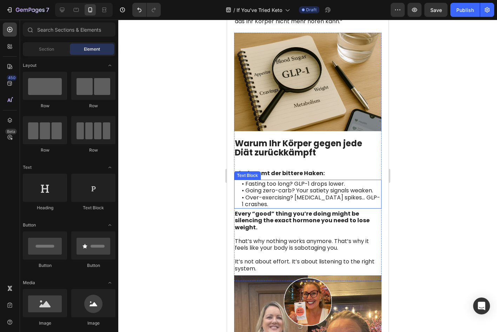
click at [252, 186] on span "• Going zero-carb? Your satiety signals weaken." at bounding box center [307, 190] width 131 height 8
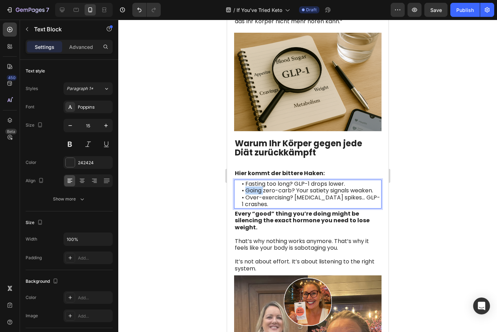
click at [252, 186] on span "• Going zero-carb? Your satiety signals weaken." at bounding box center [307, 190] width 131 height 8
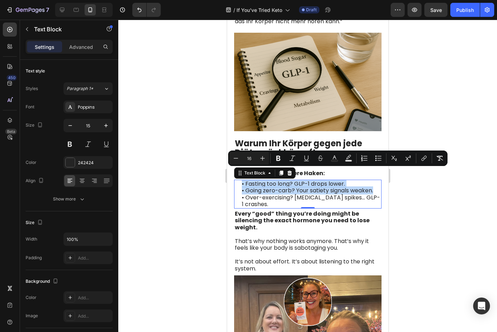
click at [309, 188] on p "• Going zero-carb? Your satiety signals weaken." at bounding box center [311, 190] width 139 height 7
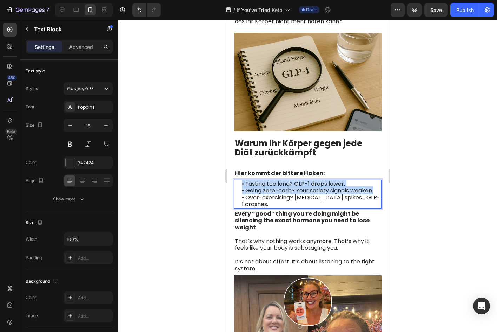
click at [309, 188] on p "• Going zero-carb? Your satiety signals weaken." at bounding box center [311, 190] width 139 height 7
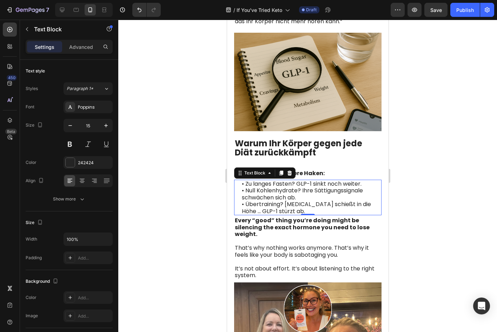
click at [423, 194] on div at bounding box center [307, 176] width 379 height 312
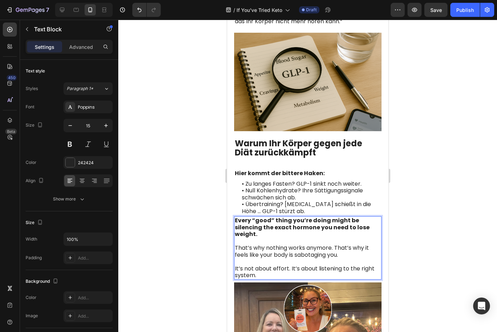
click at [252, 216] on strong "Every “good” thing you’re doing might be silencing the exact hormone you need t…" at bounding box center [302, 227] width 135 height 22
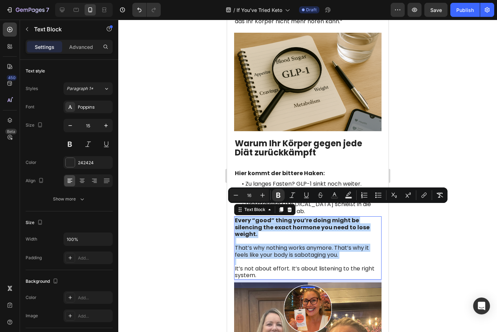
click at [289, 245] on span "That’s why nothing works anymore. That’s why it feels like your body is sabotag…" at bounding box center [302, 250] width 134 height 15
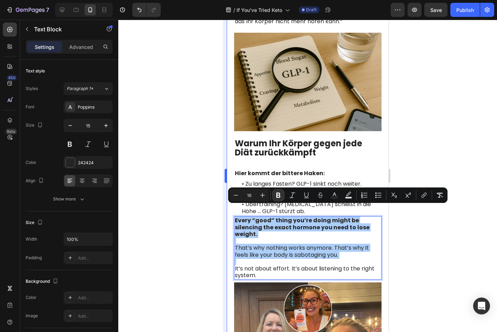
drag, startPoint x: 216, startPoint y: 242, endPoint x: 224, endPoint y: 242, distance: 8.4
click at [217, 242] on div at bounding box center [307, 176] width 379 height 312
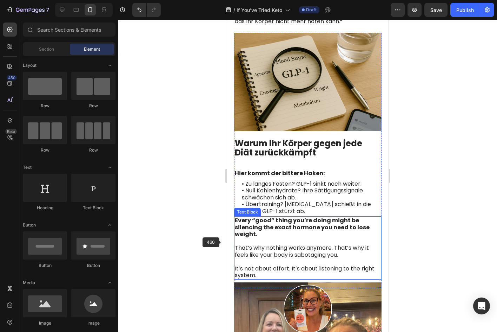
click at [250, 243] on span "That’s why nothing works anymore. That’s why it feels like your body is sabotag…" at bounding box center [302, 250] width 134 height 15
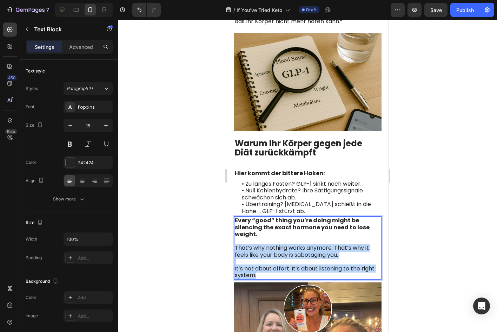
drag, startPoint x: 236, startPoint y: 236, endPoint x: 274, endPoint y: 262, distance: 46.2
click at [274, 262] on div "Every “good” thing you’re doing might be silencing the exact hormone you need t…" at bounding box center [308, 247] width 148 height 63
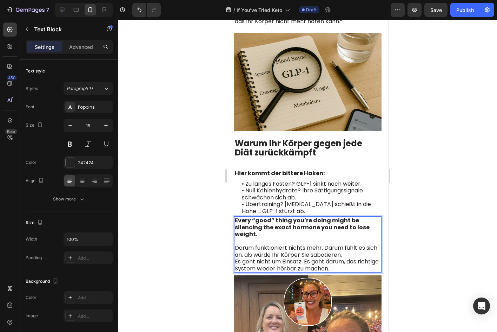
click at [364, 244] on p "Darum funktioniert nichts mehr. Darum fühlt es sich an, als würde Ihr Körper Si…" at bounding box center [308, 247] width 146 height 21
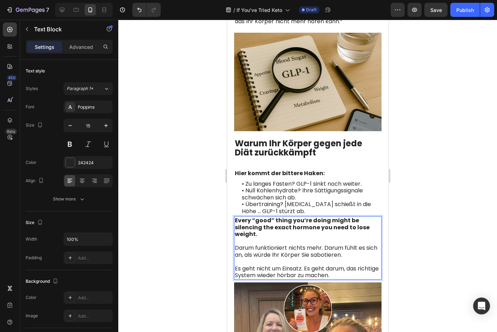
click at [294, 216] on strong "Every “good” thing you’re doing might be silencing the exact hormone you need t…" at bounding box center [302, 227] width 135 height 22
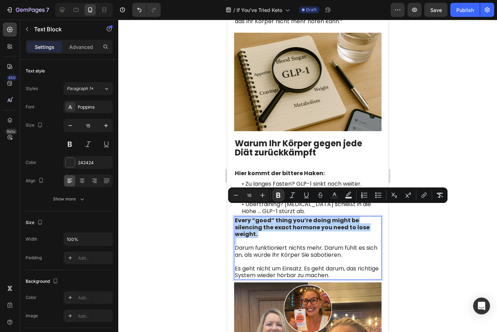
click at [294, 216] on strong "Every “good” thing you’re doing might be silencing the exact hormone you need t…" at bounding box center [302, 227] width 135 height 22
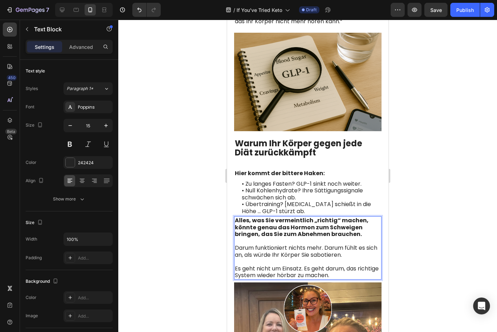
click at [448, 235] on div at bounding box center [307, 176] width 379 height 312
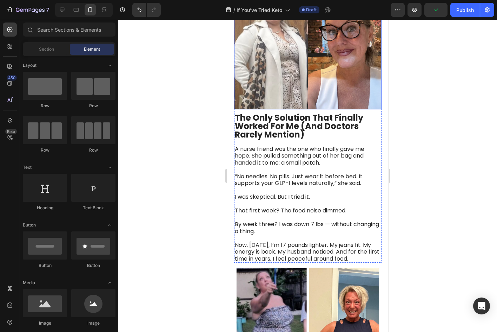
scroll to position [1370, 0]
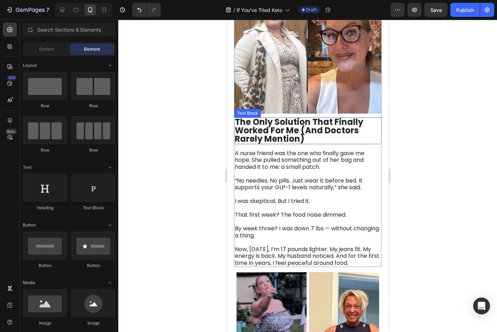
click at [276, 118] on strong "The Only Solution That Finally Worked For Me (And Doctors Rarely Mention)" at bounding box center [299, 130] width 129 height 28
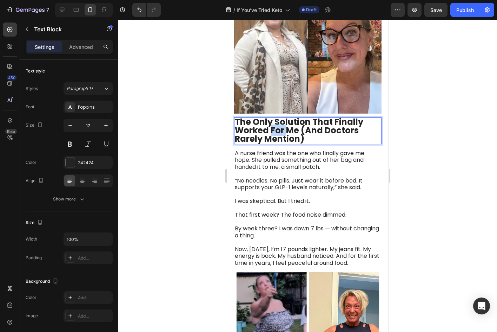
click at [276, 118] on strong "The Only Solution That Finally Worked For Me (And Doctors Rarely Mention)" at bounding box center [299, 130] width 129 height 28
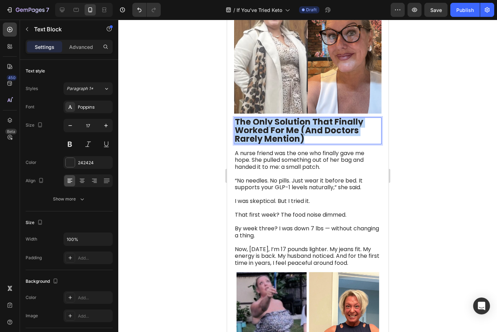
click at [276, 118] on strong "The Only Solution That Finally Worked For Me (And Doctors Rarely Mention)" at bounding box center [299, 130] width 129 height 28
click at [216, 166] on div at bounding box center [307, 176] width 379 height 312
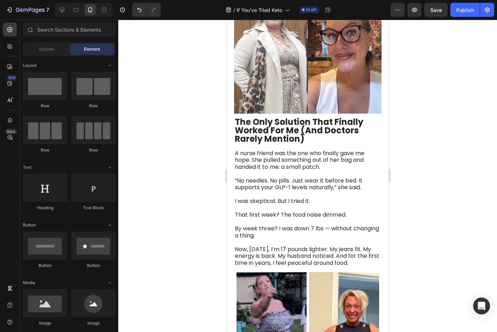
click at [278, 176] on span "“No needles. No pills. Just wear it before bed. It supports your GLP-1 levels n…" at bounding box center [299, 183] width 128 height 15
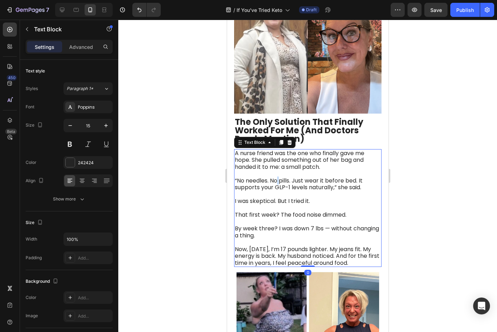
click at [278, 176] on span "“No needles. No pills. Just wear it before bed. It supports your GLP-1 levels n…" at bounding box center [299, 183] width 128 height 15
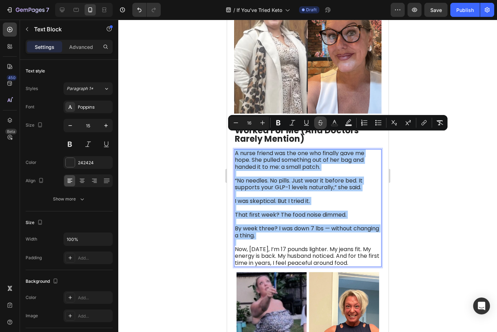
click at [323, 122] on button "Strikethrough" at bounding box center [320, 122] width 13 height 13
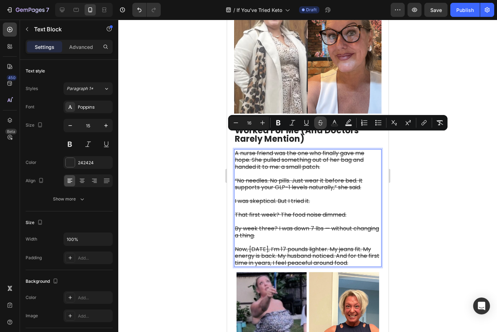
click at [319, 123] on icon "Editor contextual toolbar" at bounding box center [320, 121] width 5 height 3
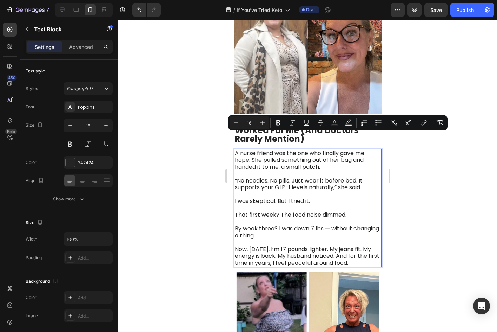
click at [406, 168] on div at bounding box center [307, 176] width 379 height 312
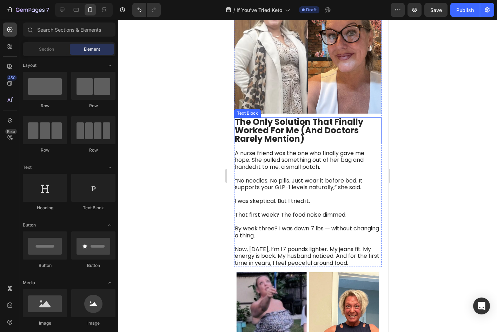
click at [284, 116] on strong "The Only Solution That Finally Worked For Me (And Doctors Rarely Mention)" at bounding box center [299, 130] width 129 height 28
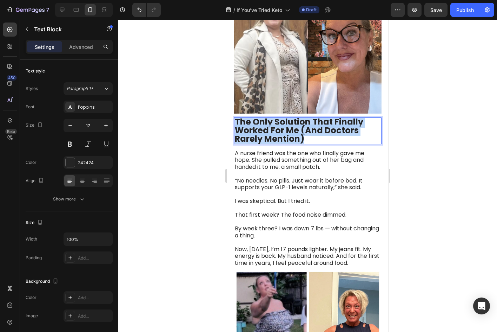
click at [284, 116] on strong "The Only Solution That Finally Worked For Me (And Doctors Rarely Mention)" at bounding box center [299, 130] width 129 height 28
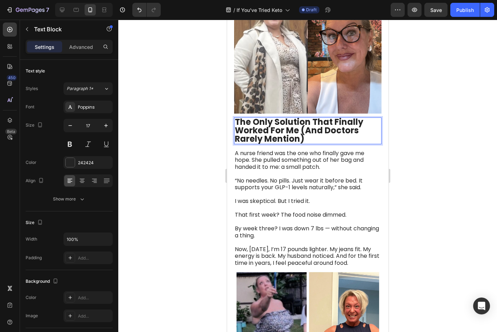
scroll to position [0, 0]
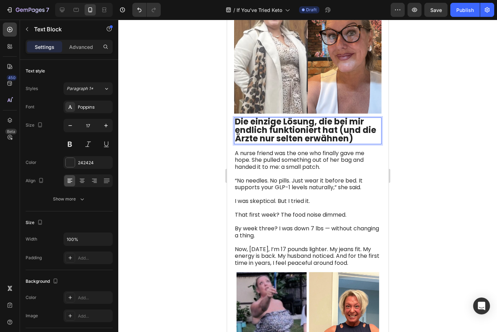
click at [457, 150] on div at bounding box center [307, 176] width 379 height 312
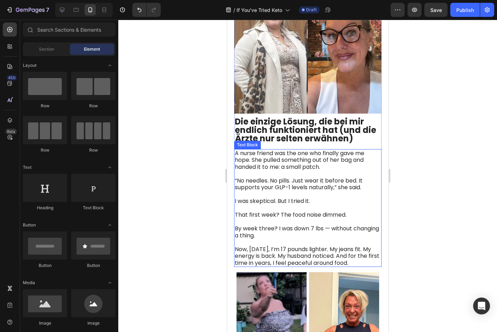
click at [304, 210] on span "That first week? The food noise dimmed." at bounding box center [291, 214] width 112 height 8
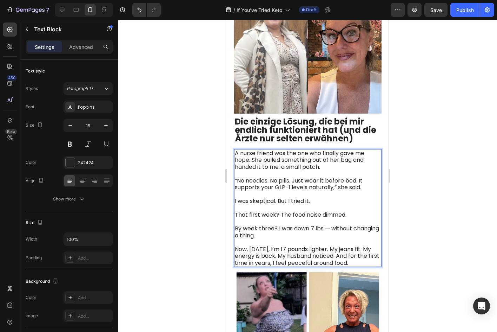
click at [305, 210] on span "That first week? The food noise dimmed." at bounding box center [291, 214] width 112 height 8
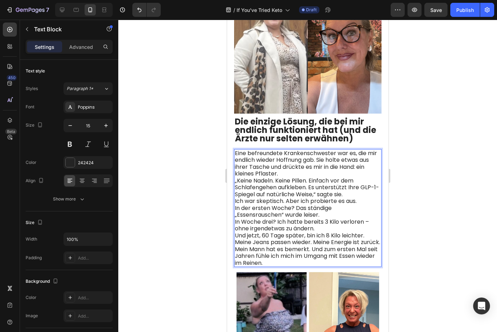
click at [313, 159] on p "Eine befreundete Krankenschwester war es, die mir endlich wieder Hoffnung gab. …" at bounding box center [308, 163] width 146 height 27
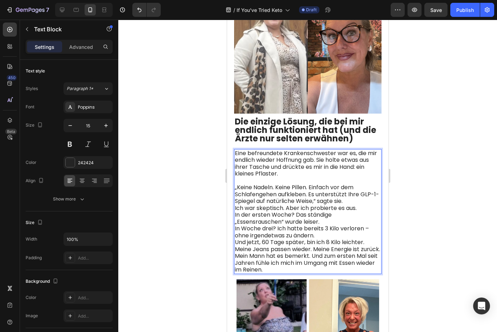
click at [353, 185] on p "„Keine Nadeln. Keine Pillen. Einfach vor dem Schlafengehen aufkleben. Es unters…" at bounding box center [308, 194] width 146 height 21
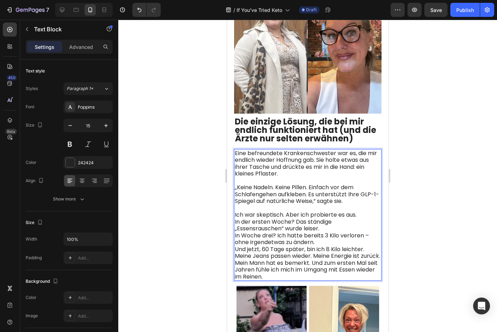
click at [324, 218] on p "In der ersten Woche? Das ständige „Essensrauschen“ wurde leiser." at bounding box center [308, 225] width 146 height 14
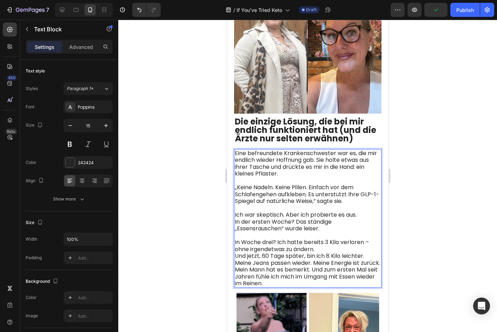
click at [342, 239] on p "In Woche drei? Ich hatte bereits 3 Kilo verloren – ohne irgendetwas zu ändern." at bounding box center [308, 246] width 146 height 14
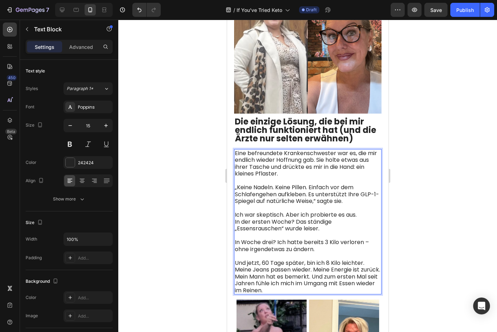
click at [416, 222] on div at bounding box center [307, 176] width 379 height 312
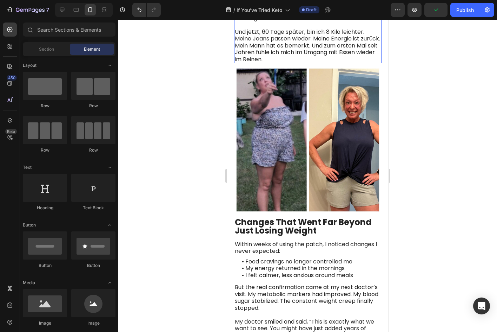
scroll to position [1686, 0]
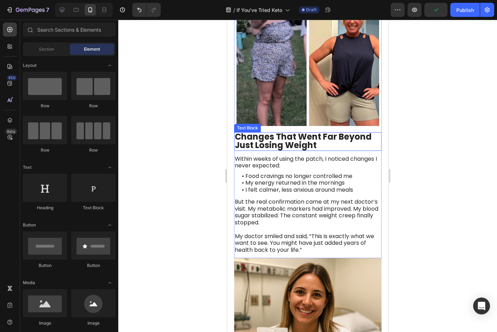
click at [287, 131] on strong "Changes That Went Far Beyond Just Losing Weight" at bounding box center [303, 141] width 137 height 20
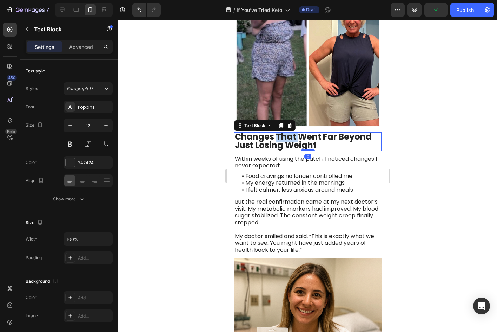
click at [287, 131] on strong "Changes That Went Far Beyond Just Losing Weight" at bounding box center [303, 141] width 137 height 20
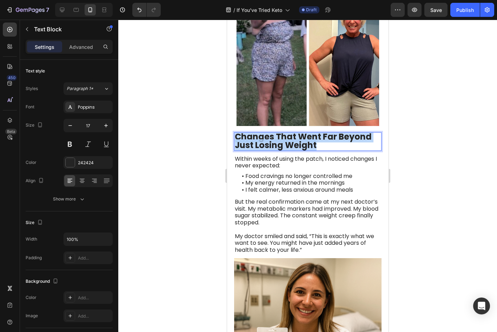
click at [287, 131] on strong "Changes That Went Far Beyond Just Losing Weight" at bounding box center [303, 141] width 137 height 20
click at [308, 131] on strong "Changes That Went Far Beyond Just Losing Weight" at bounding box center [303, 141] width 137 height 20
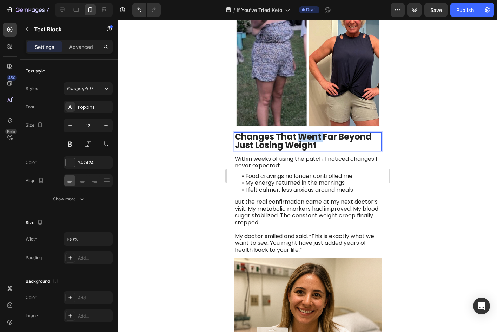
click at [308, 131] on strong "Changes That Went Far Beyond Just Losing Weight" at bounding box center [303, 141] width 137 height 20
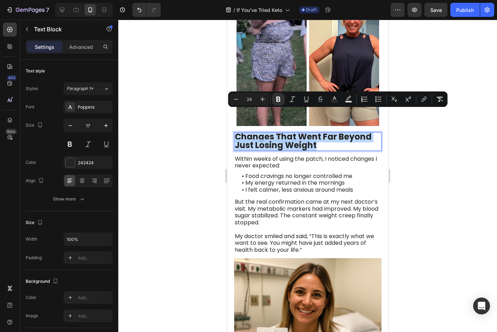
click at [308, 131] on strong "Changes That Went Far Beyond Just Losing Weight" at bounding box center [303, 141] width 137 height 20
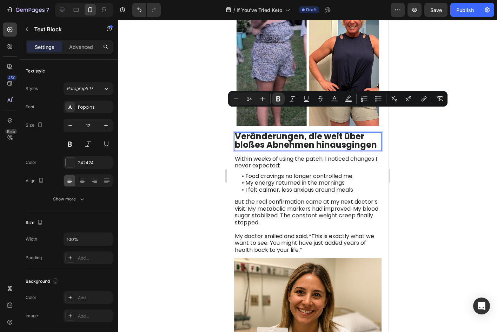
scroll to position [1695, 0]
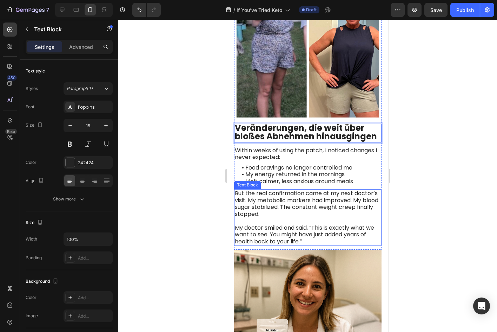
click at [296, 189] on span "But the real confirmation came at my next doctor’s visit. My metabolic markers …" at bounding box center [307, 203] width 144 height 29
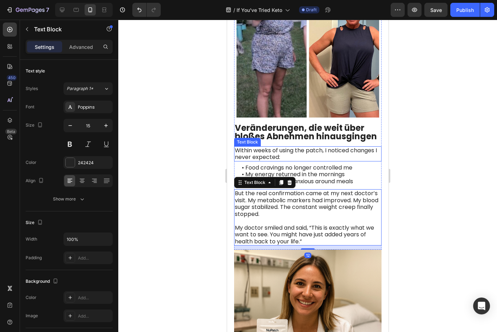
click at [304, 146] on span "Within weeks of using the patch, I noticed changes I never expected:" at bounding box center [306, 153] width 142 height 15
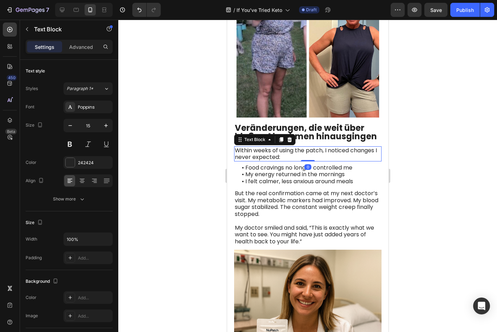
click at [304, 146] on span "Within weeks of using the patch, I noticed changes I never expected:" at bounding box center [306, 153] width 142 height 15
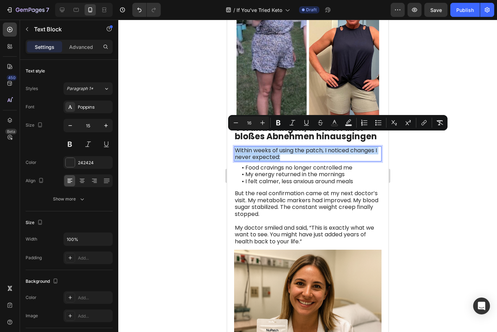
click at [304, 146] on span "Within weeks of using the patch, I noticed changes I never expected:" at bounding box center [306, 153] width 142 height 15
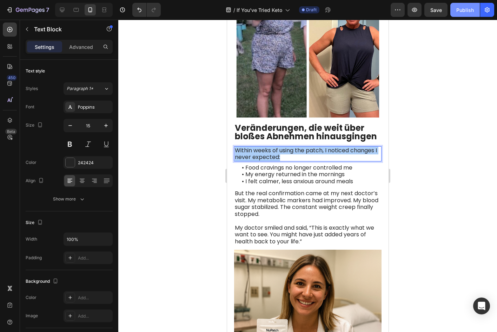
click at [454, 9] on button "Publish" at bounding box center [466, 10] width 30 height 14
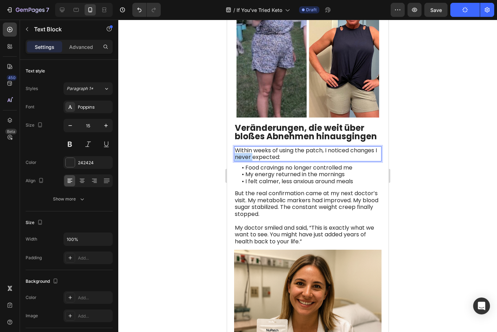
click at [273, 146] on span "Within weeks of using the patch, I noticed changes I never expected:" at bounding box center [306, 153] width 142 height 15
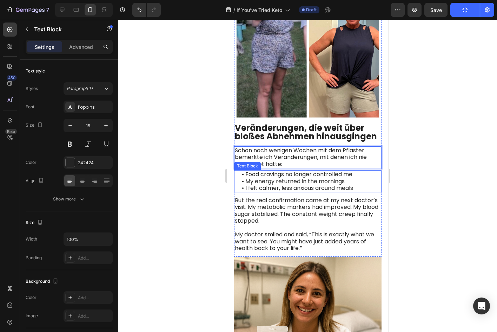
click at [302, 184] on span "• I felt calmer, less anxious around meals" at bounding box center [297, 188] width 111 height 8
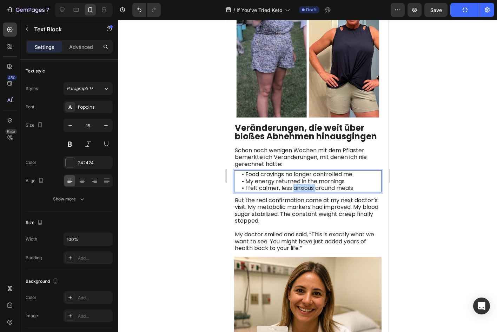
click at [302, 184] on span "• I felt calmer, less anxious around meals" at bounding box center [297, 188] width 111 height 8
click at [316, 177] on span "• My energy returned in the mornings" at bounding box center [293, 181] width 103 height 8
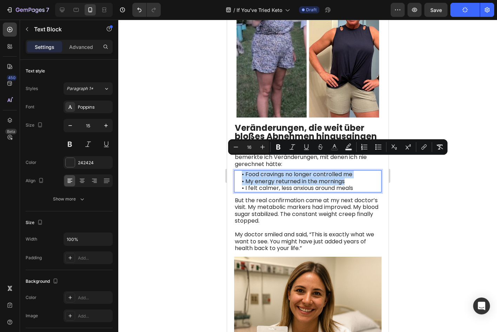
click at [316, 177] on span "• My energy returned in the mornings" at bounding box center [293, 181] width 103 height 8
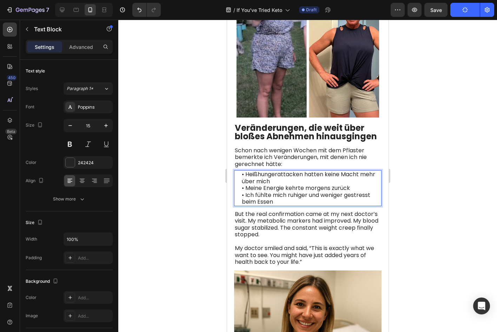
click at [432, 184] on div at bounding box center [307, 176] width 379 height 312
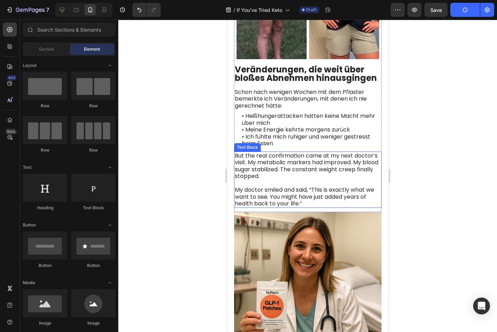
scroll to position [1765, 0]
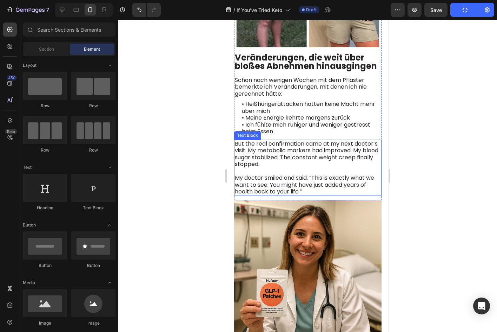
click at [299, 158] on p "But the real confirmation came at my next doctor’s visit. My metabolic markers …" at bounding box center [308, 157] width 146 height 34
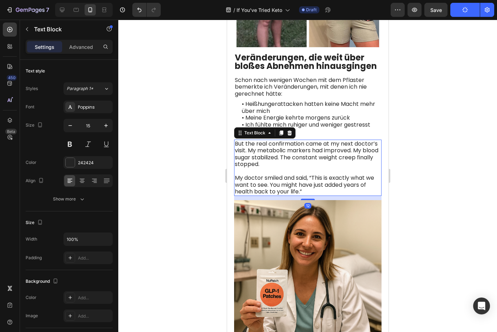
click at [299, 158] on p "But the real confirmation came at my next doctor’s visit. My metabolic markers …" at bounding box center [308, 157] width 146 height 34
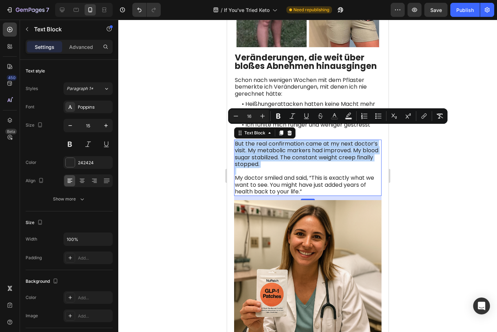
click at [256, 148] on span "But the real confirmation came at my next doctor’s visit. My metabolic markers …" at bounding box center [307, 153] width 144 height 29
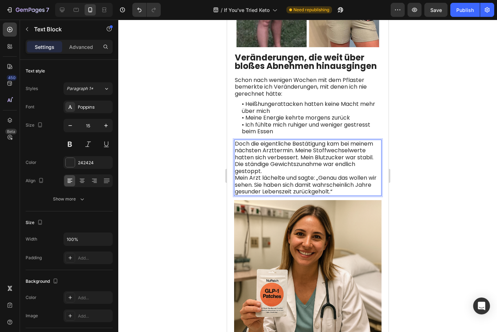
click at [354, 157] on p "Doch die eigentliche Bestätigung kam bei meinem nächsten Arzttermin. Meine Stof…" at bounding box center [308, 157] width 146 height 34
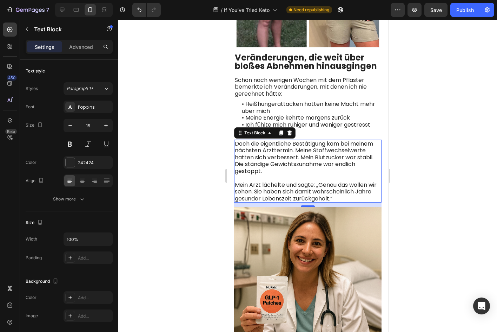
click at [419, 109] on div at bounding box center [307, 176] width 379 height 312
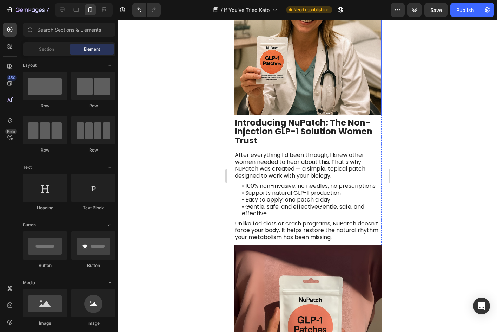
scroll to position [2011, 0]
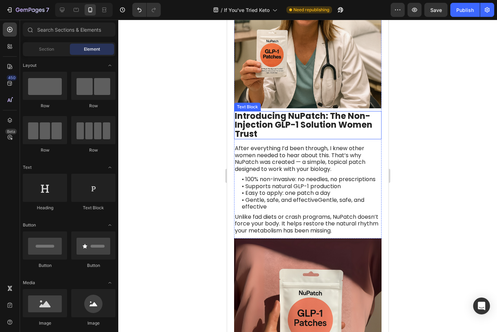
click at [272, 110] on strong "Introducing NuPatch: The Non-Injection GLP-1 Solution Women Trust" at bounding box center [304, 125] width 138 height 30
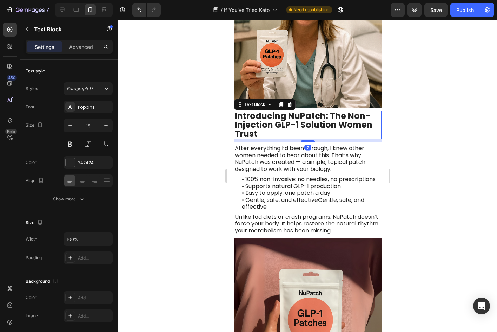
click at [272, 110] on strong "Introducing NuPatch: The Non-Injection GLP-1 Solution Women Trust" at bounding box center [304, 125] width 138 height 30
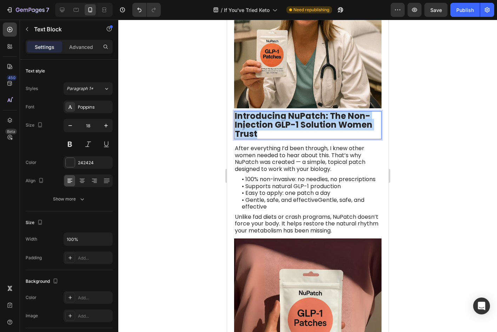
click at [272, 110] on strong "Introducing NuPatch: The Non-Injection GLP-1 Solution Women Trust" at bounding box center [304, 125] width 138 height 30
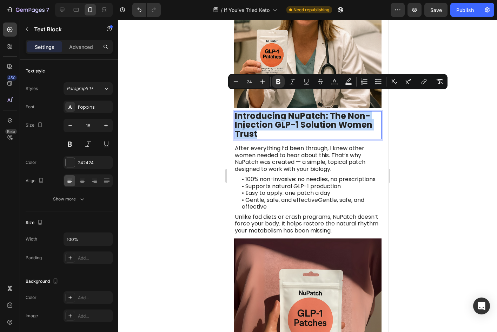
click at [283, 110] on strong "Introducing NuPatch: The Non-Injection GLP-1 Solution Women Trust" at bounding box center [304, 125] width 138 height 30
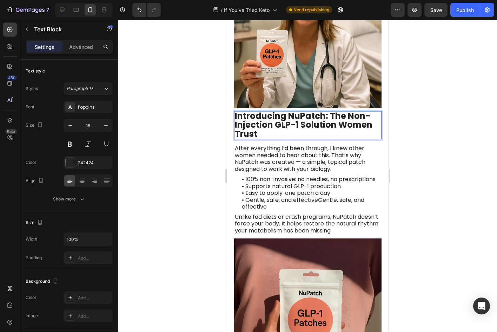
click at [287, 110] on strong "Introducing NuPatch: The Non-Injection GLP-1 Solution Women Trust" at bounding box center [304, 125] width 138 height 30
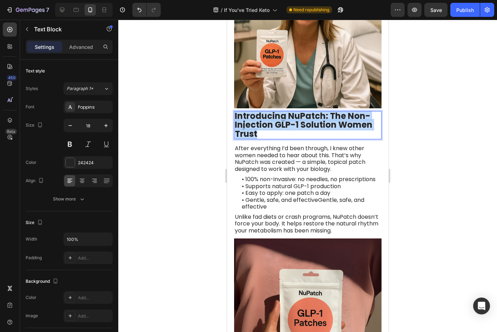
click at [288, 110] on strong "Introducing NuPatch: The Non-Injection GLP-1 Solution Women Trust" at bounding box center [304, 125] width 138 height 30
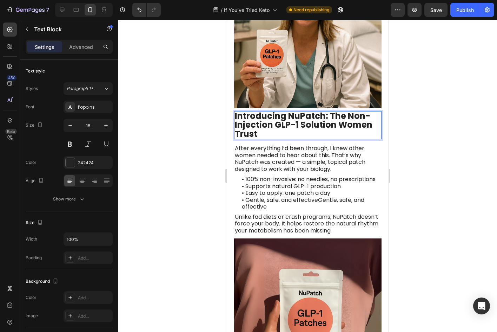
scroll to position [2019, 0]
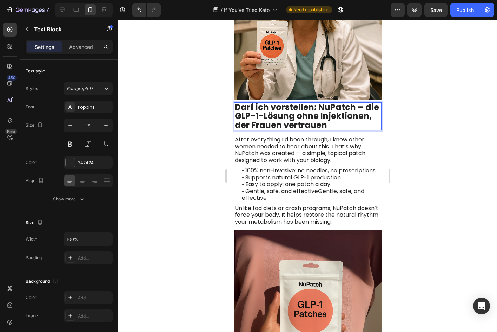
click at [415, 126] on div at bounding box center [307, 176] width 379 height 312
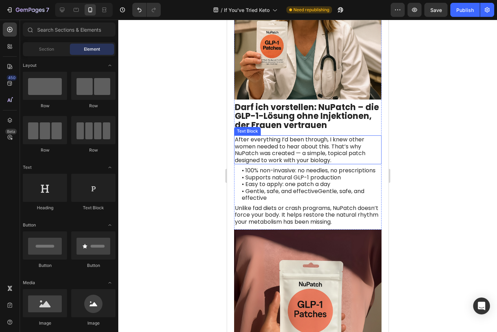
click at [297, 135] on span "After everything I’d been through, I knew other women needed to hear about this…" at bounding box center [300, 149] width 131 height 29
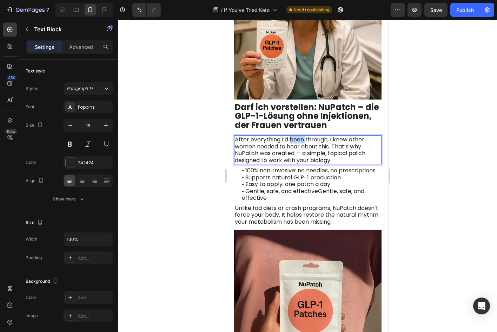
click at [297, 135] on span "After everything I’d been through, I knew other women needed to hear about this…" at bounding box center [300, 149] width 131 height 29
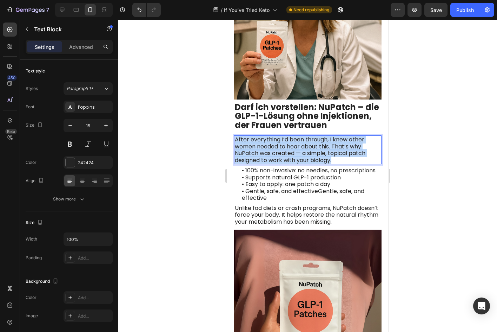
click at [297, 135] on span "After everything I’d been through, I knew other women needed to hear about this…" at bounding box center [300, 149] width 131 height 29
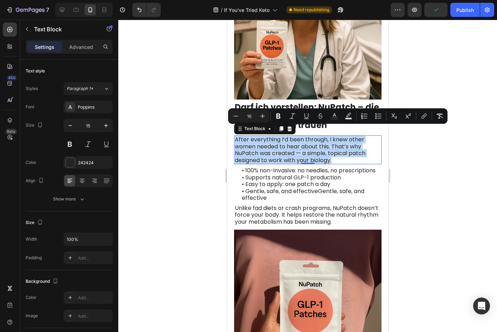
click at [316, 135] on span "After everything I’d been through, I knew other women needed to hear about this…" at bounding box center [300, 149] width 131 height 29
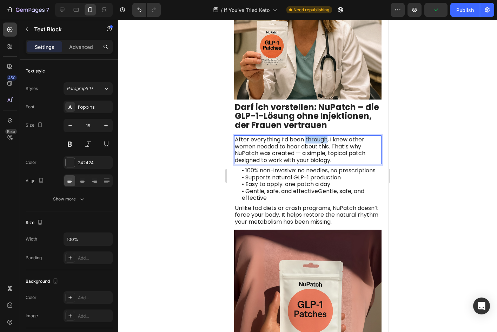
click at [316, 135] on span "After everything I’d been through, I knew other women needed to hear about this…" at bounding box center [300, 149] width 131 height 29
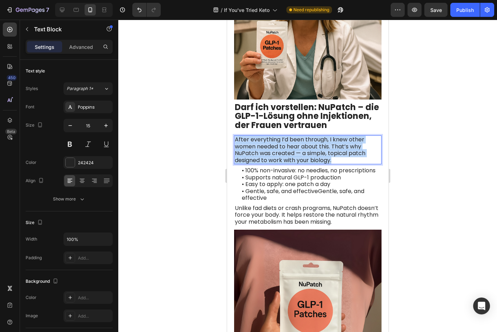
click at [316, 135] on span "After everything I’d been through, I knew other women needed to hear about this…" at bounding box center [300, 149] width 131 height 29
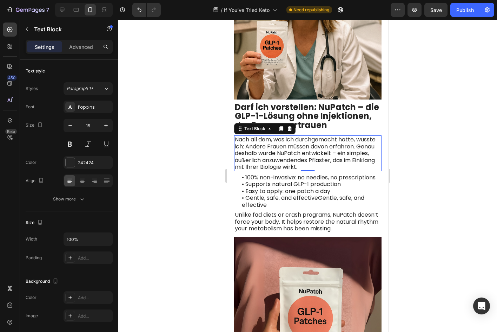
click at [434, 159] on div at bounding box center [307, 176] width 379 height 312
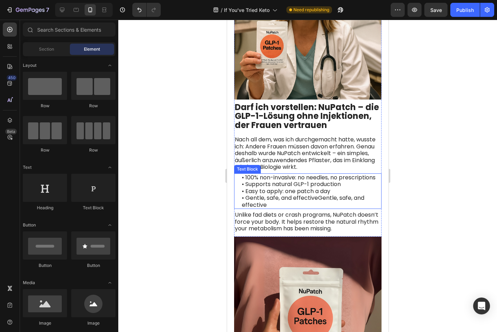
click at [344, 186] on p "• Supports natural GLP-1 production" at bounding box center [311, 184] width 139 height 7
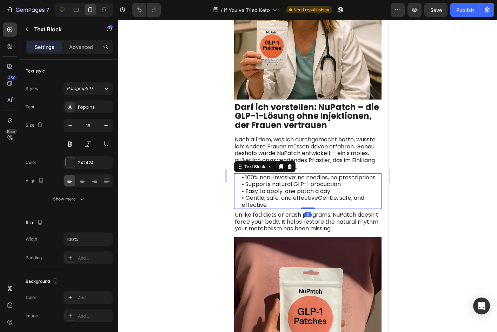
click at [343, 186] on p "• Supports natural GLP-1 production" at bounding box center [311, 184] width 139 height 7
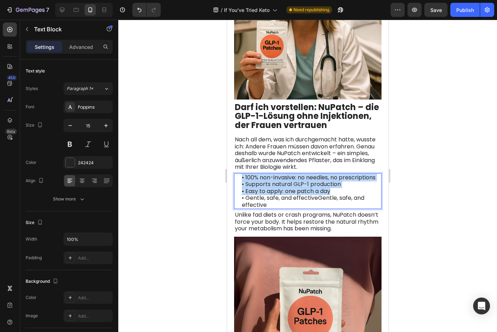
click at [294, 180] on p "• 100% non-invasive: no needles, no prescriptions" at bounding box center [311, 177] width 139 height 7
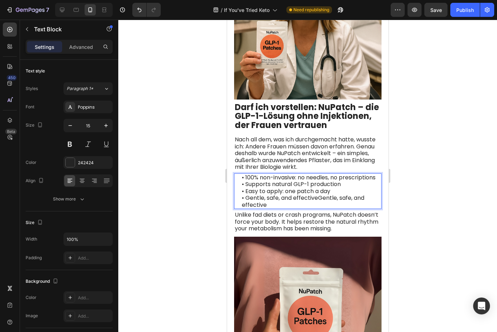
click at [294, 180] on p "• 100% non-invasive: no needles, no prescriptions" at bounding box center [311, 177] width 139 height 7
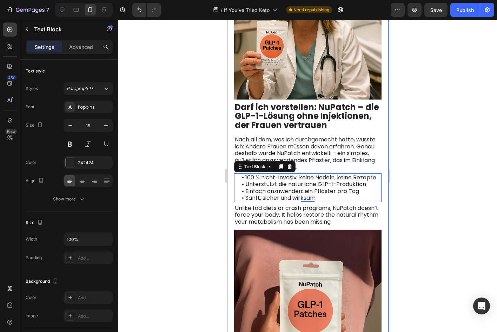
click at [493, 214] on div at bounding box center [307, 176] width 379 height 312
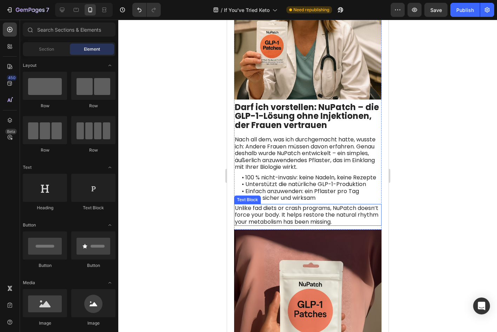
click at [280, 211] on span "Unlike fad diets or crash programs, NuPatch doesn’t force your body. It helps r…" at bounding box center [307, 215] width 144 height 22
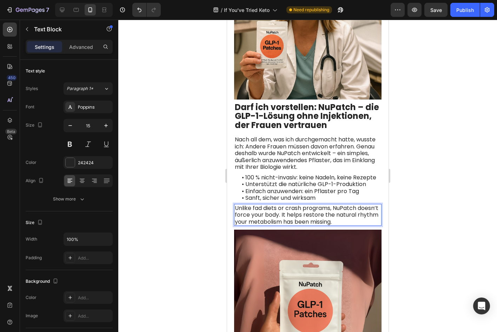
click at [279, 210] on span "Unlike fad diets or crash programs, NuPatch doesn’t force your body. It helps r…" at bounding box center [307, 215] width 144 height 22
click at [283, 218] on span "Unlike fad diets or crash programs, NuPatch doesn’t force your body. It helps r…" at bounding box center [307, 215] width 144 height 22
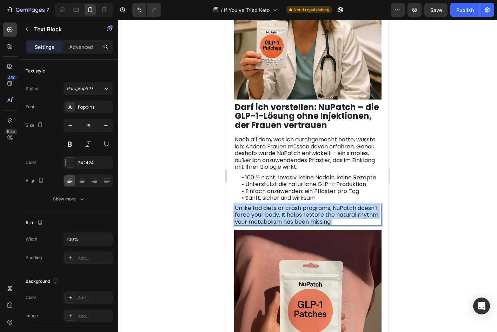
click at [283, 218] on span "Unlike fad diets or crash programs, NuPatch doesn’t force your body. It helps r…" at bounding box center [307, 215] width 144 height 22
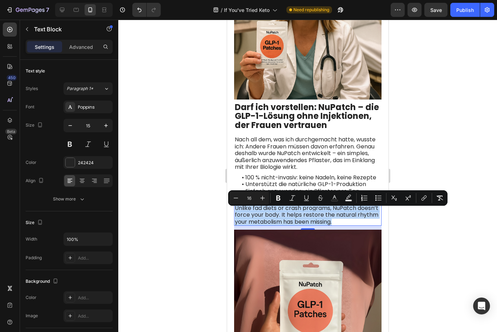
click at [329, 226] on span "Unlike fad diets or crash programs, NuPatch doesn’t force your body. It helps r…" at bounding box center [307, 215] width 144 height 22
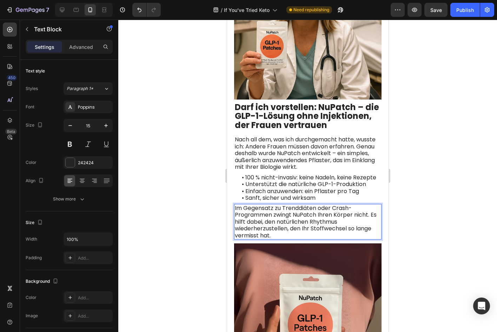
click at [446, 226] on div at bounding box center [307, 176] width 379 height 312
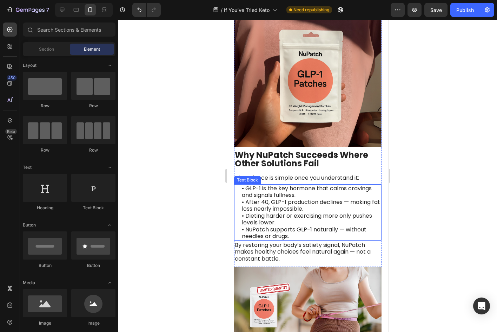
scroll to position [2265, 0]
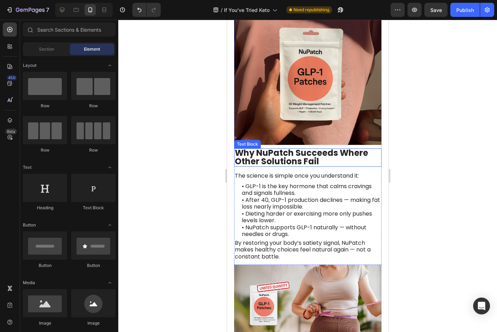
click at [307, 155] on strong "Why NuPatch Succeeds Where Other Solutions Fail" at bounding box center [301, 157] width 133 height 20
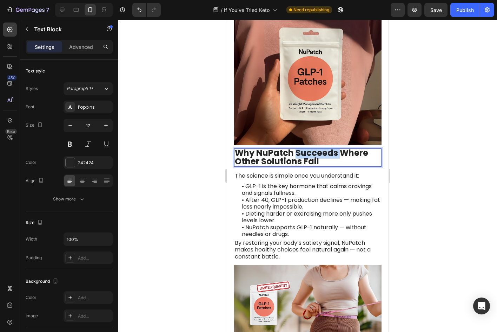
click at [307, 155] on strong "Why NuPatch Succeeds Where Other Solutions Fail" at bounding box center [301, 157] width 133 height 20
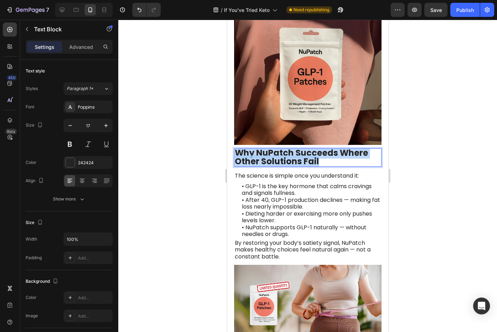
click at [307, 155] on strong "Why NuPatch Succeeds Where Other Solutions Fail" at bounding box center [301, 157] width 133 height 20
click at [324, 154] on strong "Why NuPatch Succeeds Where Other Solutions Fail" at bounding box center [301, 157] width 133 height 20
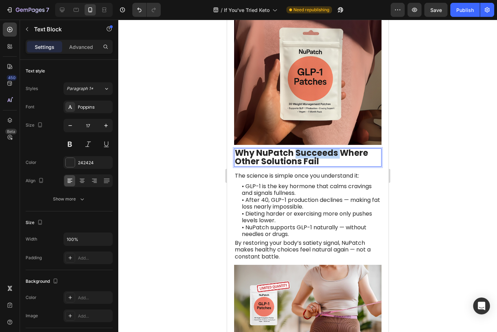
click at [324, 154] on strong "Why NuPatch Succeeds Where Other Solutions Fail" at bounding box center [301, 157] width 133 height 20
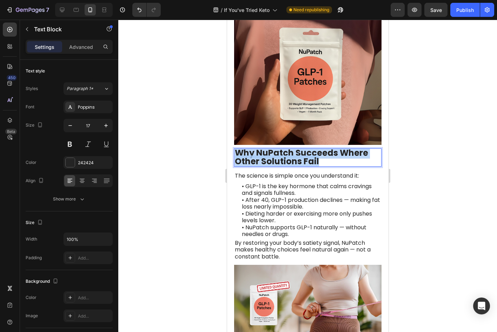
click at [324, 154] on strong "Why NuPatch Succeeds Where Other Solutions Fail" at bounding box center [301, 157] width 133 height 20
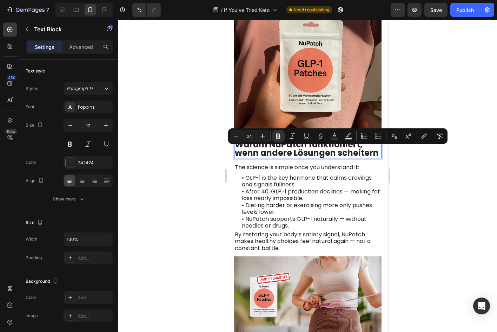
scroll to position [0, 0]
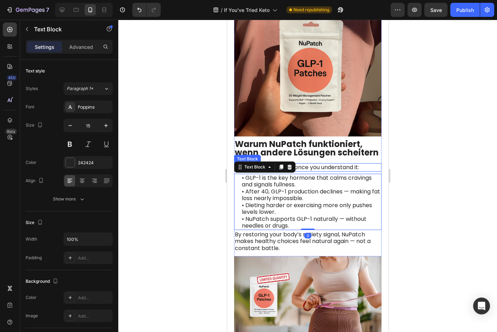
click at [324, 171] on span "The science is simple once you understand it:" at bounding box center [297, 167] width 124 height 8
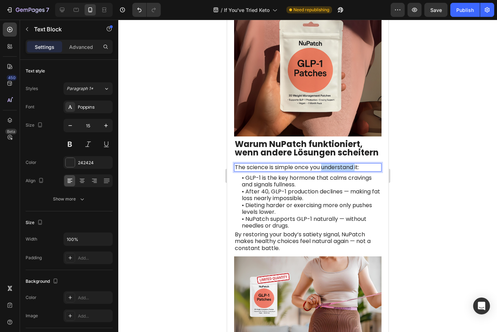
click at [324, 171] on span "The science is simple once you understand it:" at bounding box center [297, 167] width 124 height 8
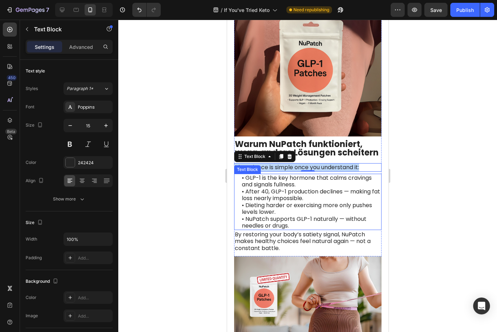
click at [271, 198] on span "• After 40, GLP-1 production declines — making fat loss nearly impossible." at bounding box center [311, 194] width 138 height 15
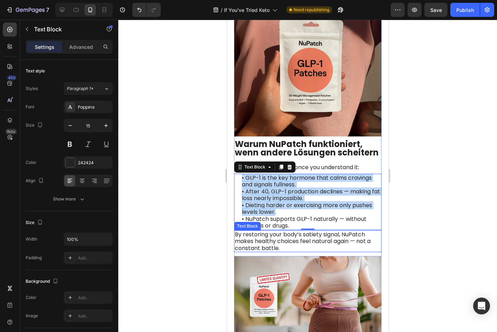
click at [281, 252] on p "By restoring your body’s satiety signal, NuPatch makes healthy choices feel nat…" at bounding box center [308, 241] width 146 height 21
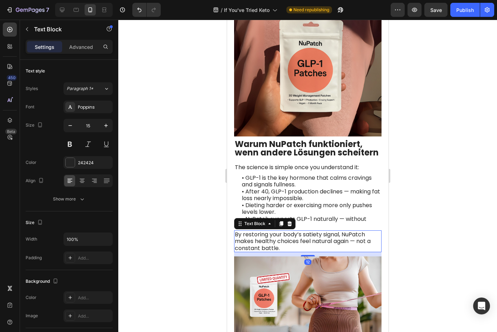
click at [281, 252] on p "By restoring your body’s satiety signal, NuPatch makes healthy choices feel nat…" at bounding box center [308, 241] width 146 height 21
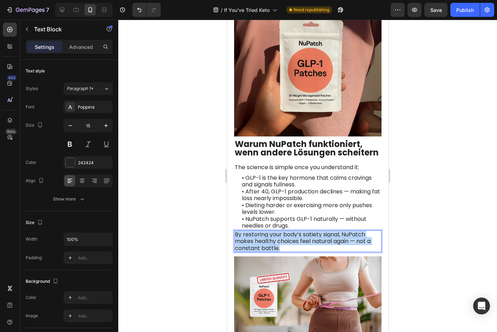
click at [281, 252] on p "By restoring your body’s satiety signal, NuPatch makes healthy choices feel nat…" at bounding box center [308, 241] width 146 height 21
click at [245, 244] on span "By restoring your body’s satiety signal, NuPatch makes healthy choices feel nat…" at bounding box center [303, 241] width 136 height 22
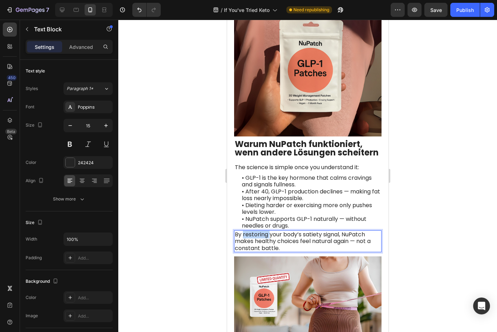
click at [245, 244] on span "By restoring your body’s satiety signal, NuPatch makes healthy choices feel nat…" at bounding box center [303, 241] width 136 height 22
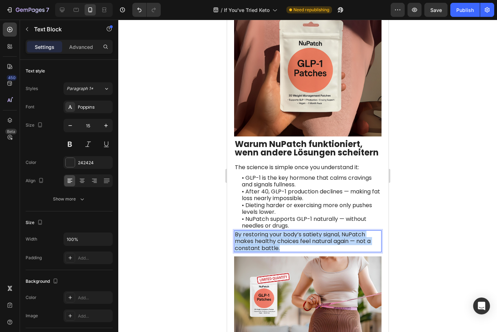
click at [246, 244] on span "By restoring your body’s satiety signal, NuPatch makes healthy choices feel nat…" at bounding box center [303, 241] width 136 height 22
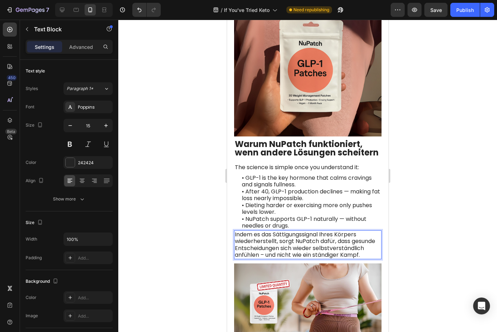
click at [433, 226] on div at bounding box center [307, 176] width 379 height 312
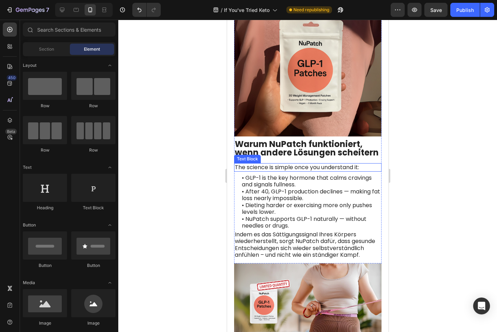
click at [318, 171] on span "The science is simple once you understand it:" at bounding box center [297, 167] width 124 height 8
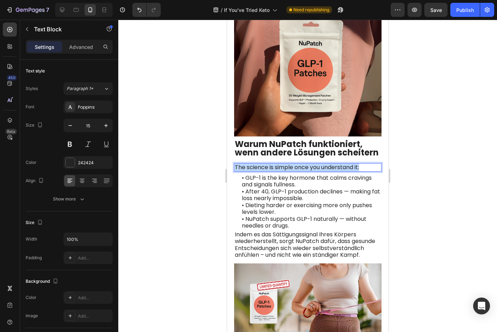
click at [318, 171] on span "The science is simple once you understand it:" at bounding box center [297, 167] width 124 height 8
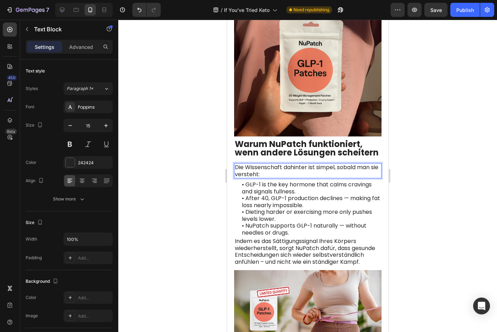
click at [420, 183] on div at bounding box center [307, 176] width 379 height 312
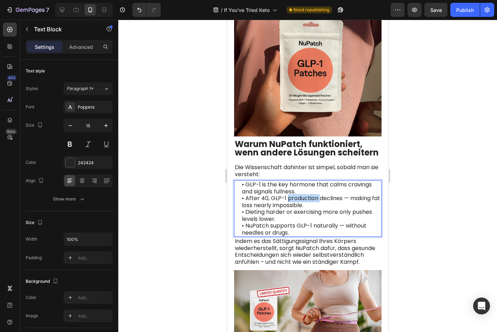
click at [308, 207] on span "• After 40, GLP-1 production declines — making fat loss nearly impossible." at bounding box center [311, 201] width 138 height 15
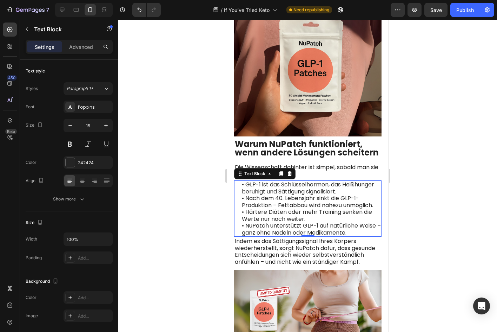
click at [448, 198] on div at bounding box center [307, 176] width 379 height 312
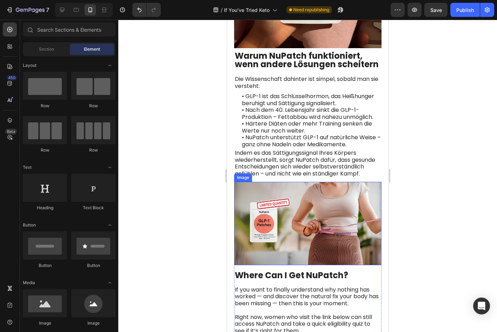
scroll to position [2485, 0]
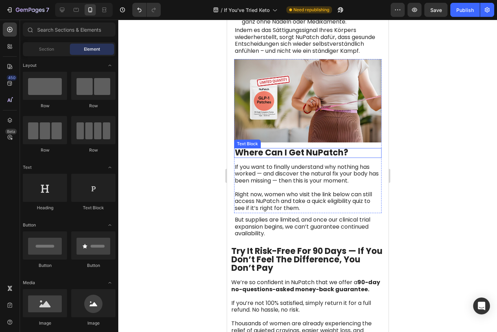
click at [305, 158] on strong "Where Can I Get NuPatch?" at bounding box center [291, 152] width 113 height 12
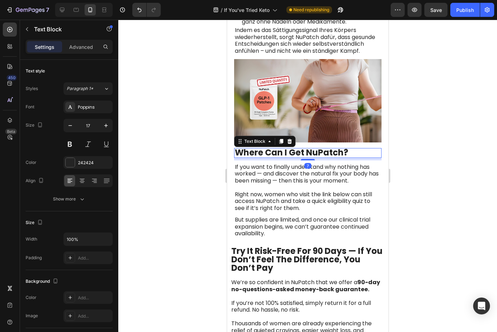
click at [305, 158] on strong "Where Can I Get NuPatch?" at bounding box center [291, 152] width 113 height 12
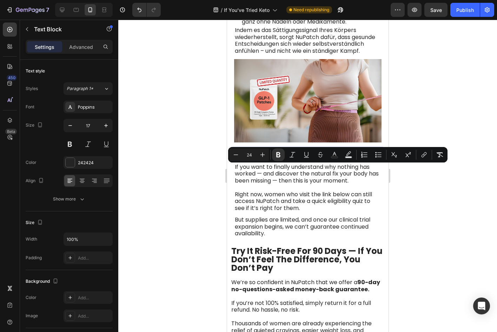
click at [305, 158] on strong "Where Can I Get NuPatch?" at bounding box center [291, 152] width 113 height 12
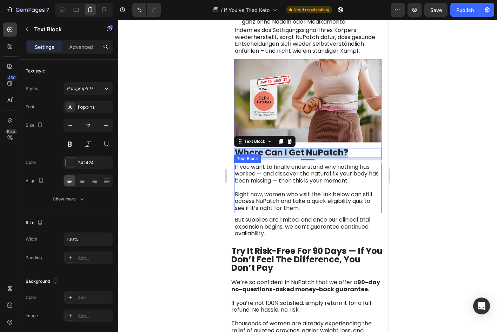
click at [250, 212] on span "Right now, women who visit the link below can still access NuPatch and take a q…" at bounding box center [303, 201] width 137 height 22
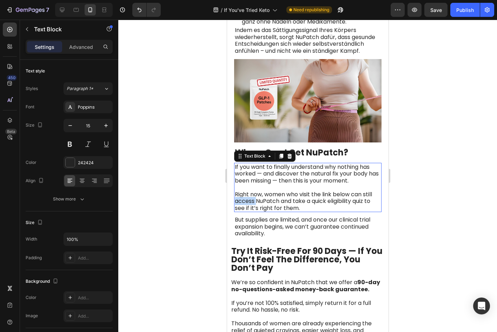
click at [250, 212] on span "Right now, women who visit the link below can still access NuPatch and take a q…" at bounding box center [303, 201] width 137 height 22
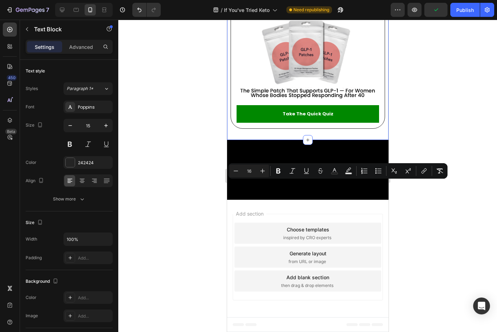
scroll to position [0, 0]
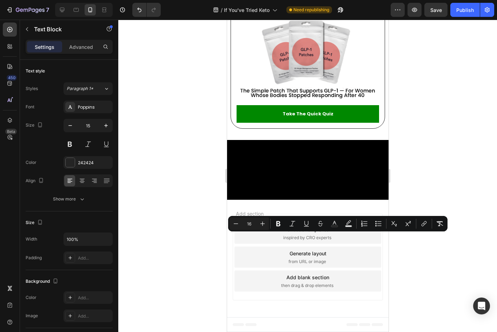
copy span "But supplies are limited, and once our clinical trial expansion begins, we can’…"
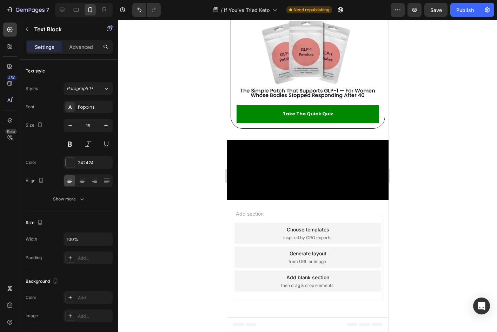
click at [424, 190] on div at bounding box center [307, 176] width 379 height 312
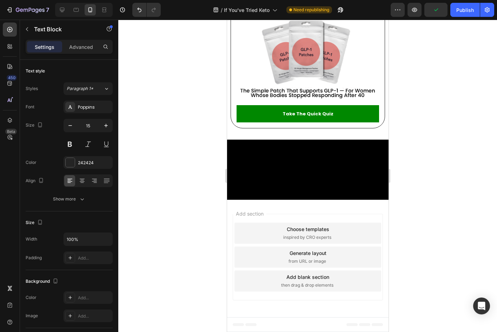
click at [451, 222] on div at bounding box center [307, 176] width 379 height 312
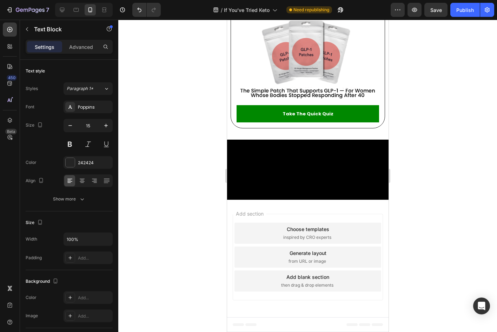
click at [412, 254] on div at bounding box center [307, 176] width 379 height 312
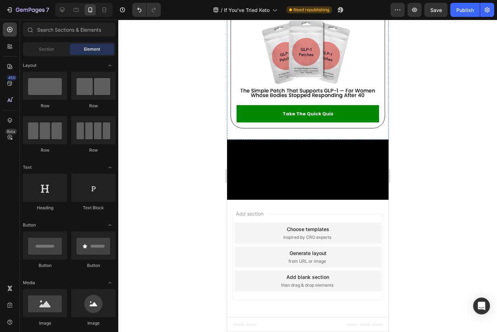
scroll to position [2660, 0]
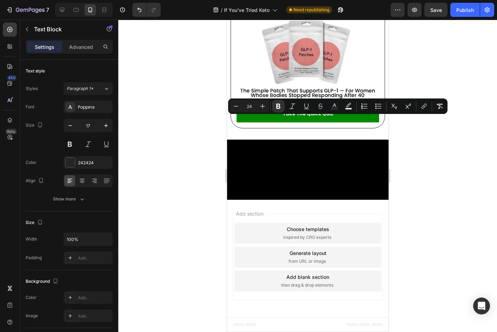
copy strong "Try It Risk-Free For 90 Days — If You Don’t Feel The Difference, You Don’t Pay"
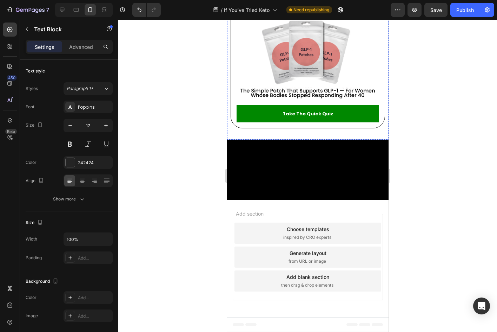
copy div "We’re so confident in NuPatch that we offer a 90-day no-questions-asked money-b…"
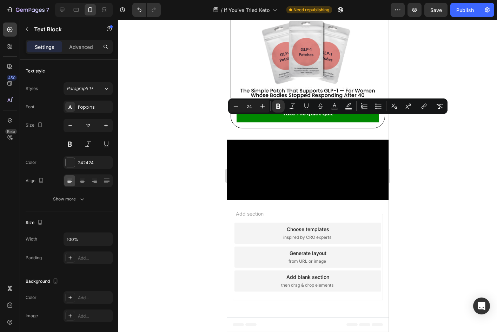
scroll to position [0, 0]
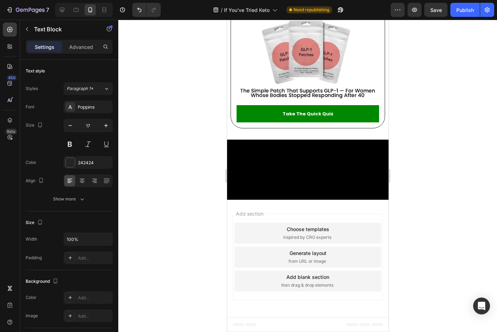
click at [445, 153] on div at bounding box center [307, 176] width 379 height 312
click at [439, 180] on div at bounding box center [307, 176] width 379 height 312
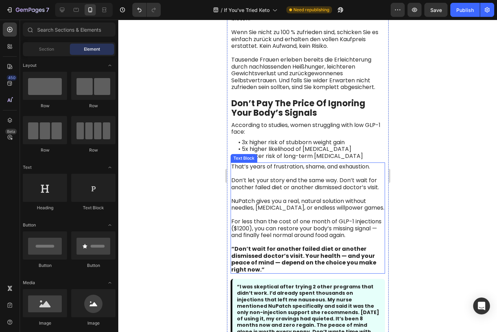
scroll to position [2801, 0]
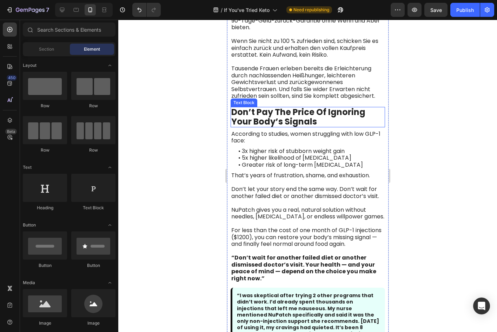
click at [281, 117] on strong "Don’t Pay The Price Of Ignoring Your Body’s Signals" at bounding box center [298, 116] width 134 height 21
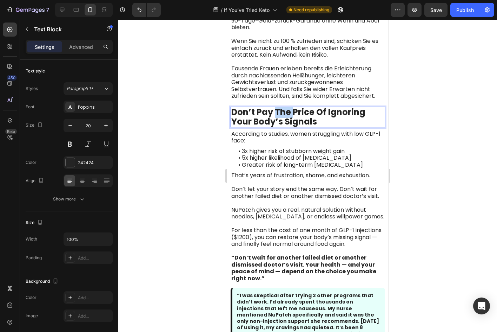
click at [281, 117] on strong "Don’t Pay The Price Of Ignoring Your Body’s Signals" at bounding box center [298, 116] width 134 height 21
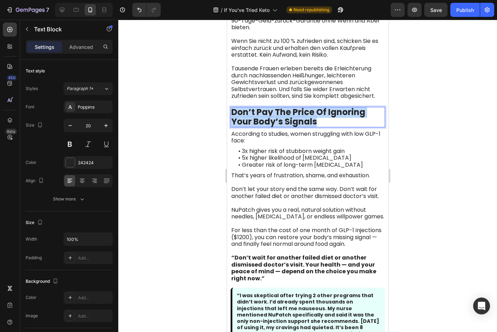
click at [281, 117] on strong "Don’t Pay The Price Of Ignoring Your Body’s Signals" at bounding box center [298, 116] width 134 height 21
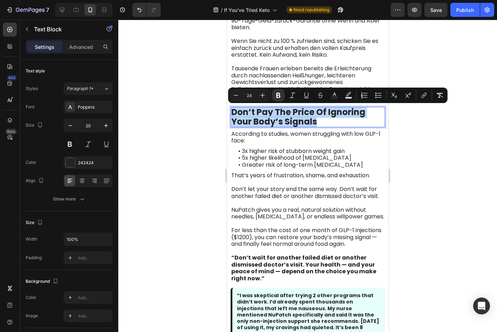
copy strong "Don’t Pay The Price Of Ignoring Your Body’s Signals"
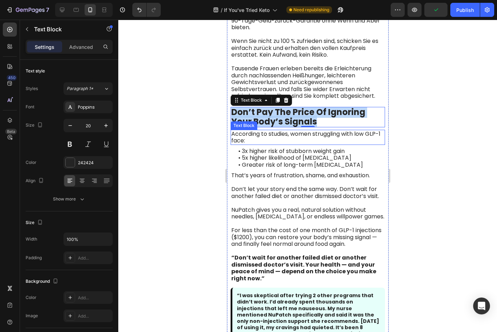
click at [286, 136] on span "According to studies, women struggling with low GLP-1 face:" at bounding box center [305, 137] width 149 height 15
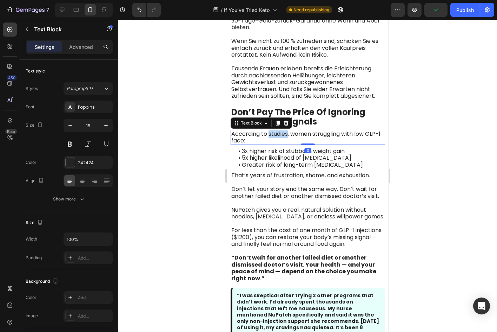
click at [286, 136] on span "According to studies, women struggling with low GLP-1 face:" at bounding box center [305, 137] width 149 height 15
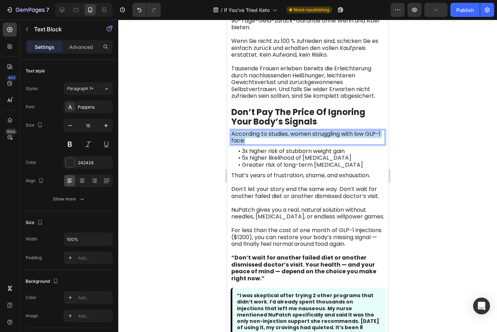
click at [286, 136] on span "According to studies, women struggling with low GLP-1 face:" at bounding box center [305, 137] width 149 height 15
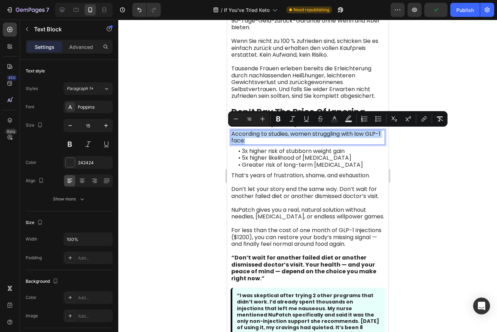
copy span "According to studies, women struggling with low GLP-1 face:"
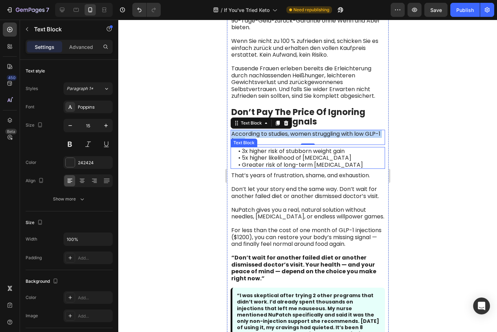
click at [292, 151] on span "• 3x higher risk of stubborn weight gain" at bounding box center [291, 151] width 106 height 8
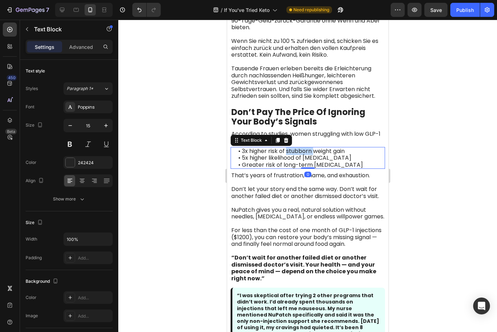
click at [292, 151] on span "• 3x higher risk of stubborn weight gain" at bounding box center [291, 151] width 106 height 8
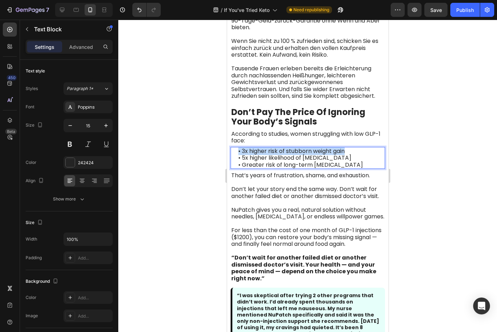
click at [292, 151] on span "• 3x higher risk of stubborn weight gain" at bounding box center [291, 151] width 106 height 8
copy div "• 3x higher risk of stubborn weight gain • 5x higher likelihood of [MEDICAL_DAT…"
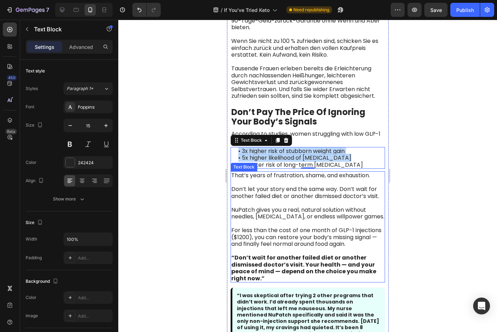
click at [247, 199] on p "Don’t let your story end the same way. Don’t wait for another failed diet or an…" at bounding box center [307, 192] width 153 height 14
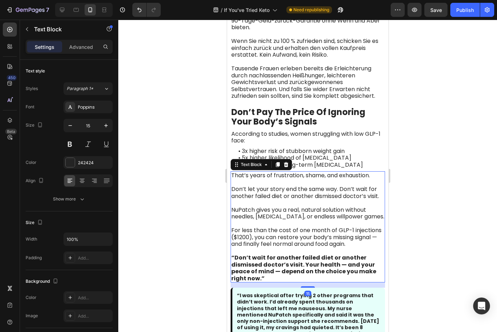
click at [247, 199] on p "Don’t let your story end the same way. Don’t wait for another failed diet or an…" at bounding box center [307, 192] width 153 height 14
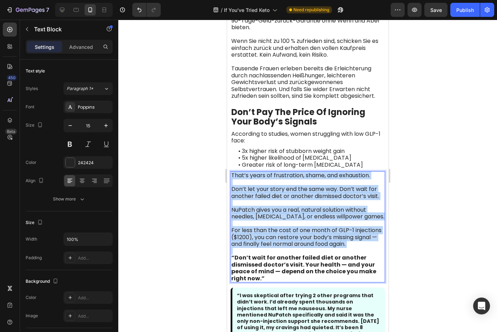
copy div "That’s years of frustration, shame, and exhaustion. Don’t let your story end th…"
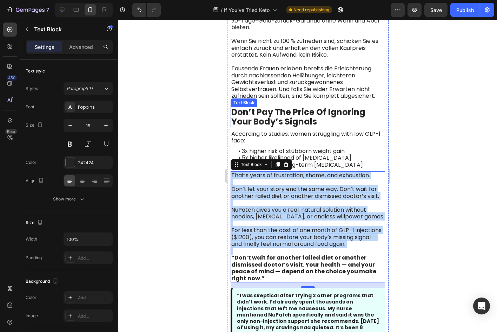
click at [306, 117] on strong "Don’t Pay The Price Of Ignoring Your Body’s Signals" at bounding box center [298, 116] width 134 height 21
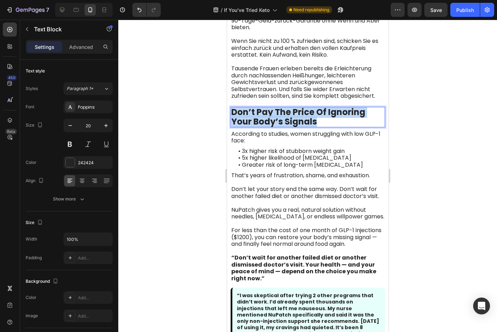
click at [306, 117] on strong "Don’t Pay The Price Of Ignoring Your Body’s Signals" at bounding box center [298, 116] width 134 height 21
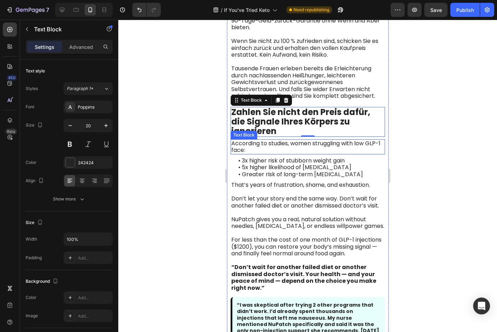
click at [317, 144] on span "According to studies, women struggling with low GLP-1 face:" at bounding box center [305, 146] width 149 height 15
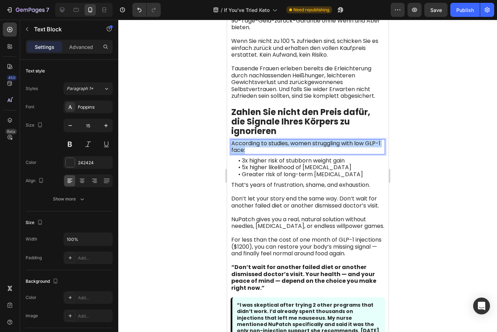
click at [317, 144] on span "According to studies, women struggling with low GLP-1 face:" at bounding box center [305, 146] width 149 height 15
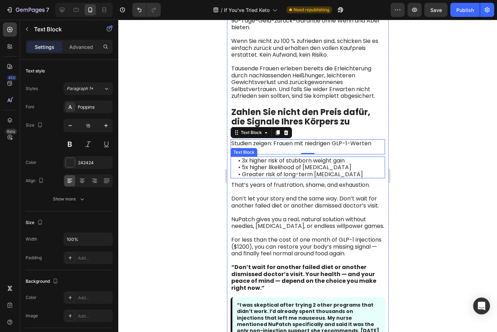
click at [330, 168] on span "• 5x higher likelihood of [MEDICAL_DATA]" at bounding box center [294, 167] width 113 height 8
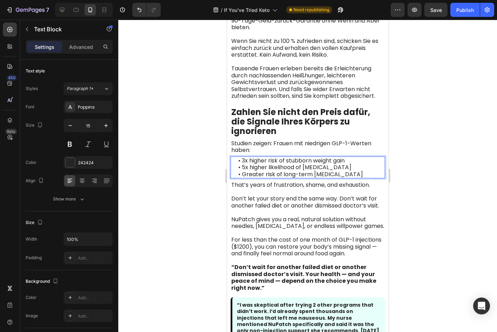
click at [330, 168] on span "• 5x higher likelihood of [MEDICAL_DATA]" at bounding box center [294, 167] width 113 height 8
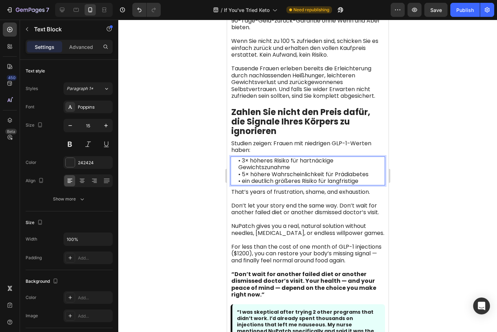
click at [400, 182] on div at bounding box center [307, 176] width 379 height 312
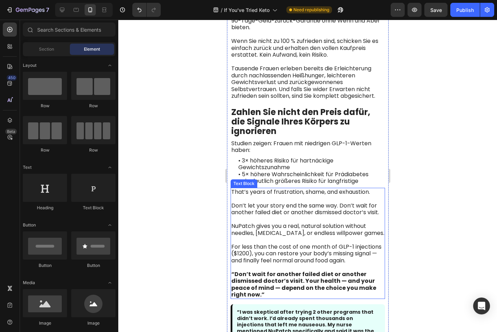
click at [299, 203] on span "Don’t let your story end the same way. Don’t wait for another failed diet or an…" at bounding box center [305, 208] width 148 height 15
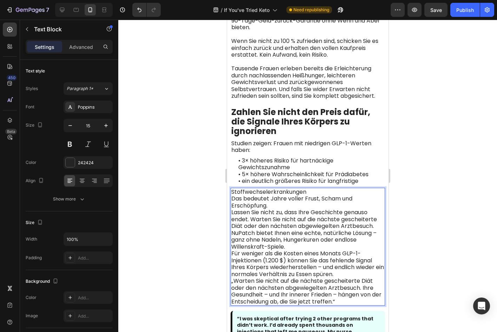
click at [358, 271] on span "Für weniger als die Kosten eines Monats GLP-1-Injektionen (1.200 $) können Sie …" at bounding box center [307, 263] width 153 height 29
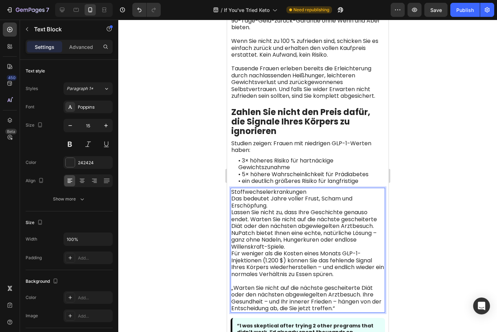
click at [324, 249] on p "NuPatch bietet Ihnen eine echte, natürliche Lösung – ganz ohne Nadeln, Hungerku…" at bounding box center [307, 239] width 153 height 21
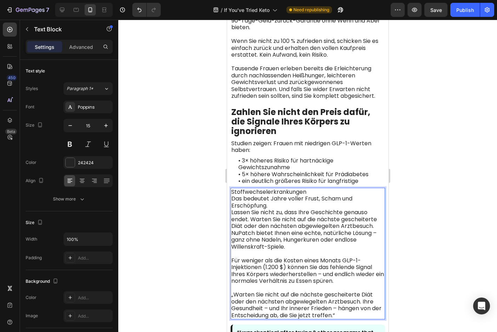
click at [307, 203] on p "Das bedeutet Jahre voller Frust, Scham und Erschöpfung." at bounding box center [307, 202] width 153 height 14
click at [315, 190] on p "Stoffwechselerkrankungen" at bounding box center [307, 191] width 153 height 7
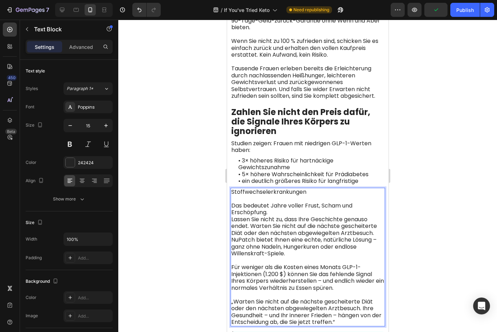
click at [275, 210] on p "Das bedeutet Jahre voller Frust, Scham und Erschöpfung." at bounding box center [307, 209] width 153 height 14
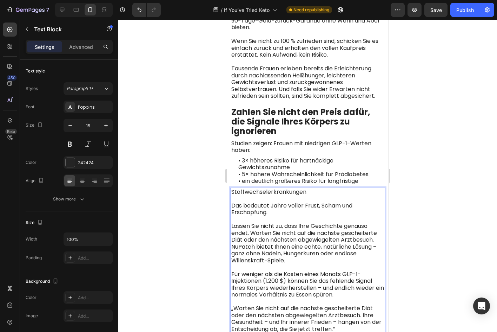
click at [374, 240] on span "Lassen Sie nicht zu, dass Ihre Geschichte genauso endet. Warten Sie nicht auf d…" at bounding box center [304, 233] width 146 height 22
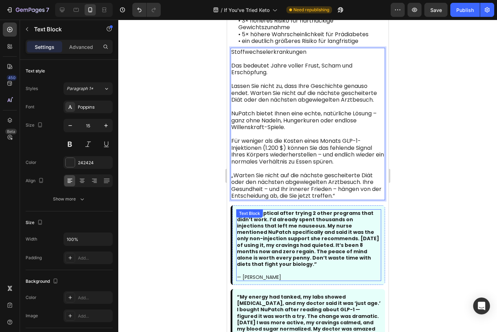
scroll to position [2941, 0]
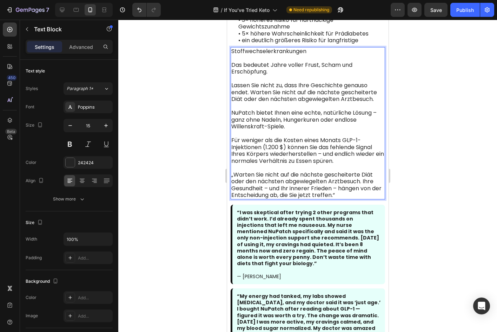
click at [264, 185] on span "„Warten Sie nicht auf die nächste gescheiterte Diät oder den nächsten abgewiege…" at bounding box center [306, 184] width 150 height 29
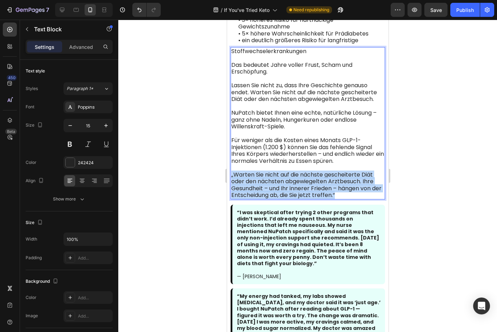
click at [264, 185] on span "„Warten Sie nicht auf die nächste gescheiterte Diät oder den nächsten abgewiege…" at bounding box center [306, 184] width 150 height 29
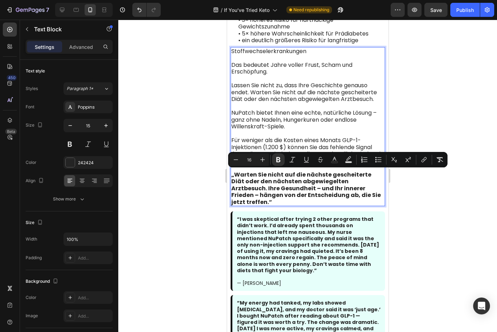
click at [431, 223] on div at bounding box center [307, 176] width 379 height 312
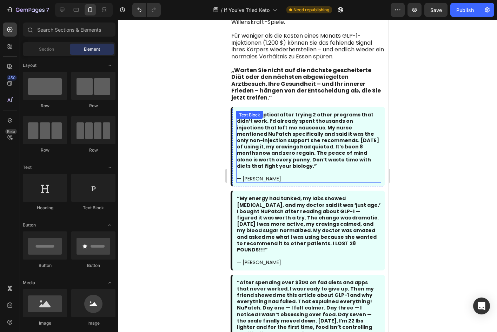
scroll to position [3047, 0]
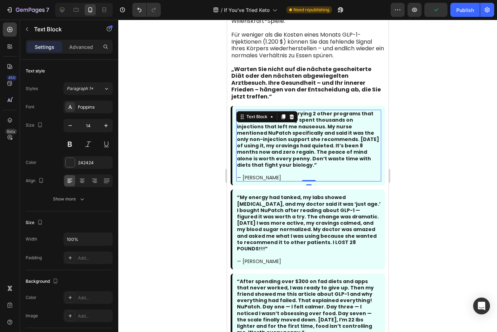
click at [295, 143] on strong "“I was skeptical after trying 2 other programs that didn’t work. I’d already sp…" at bounding box center [308, 139] width 142 height 58
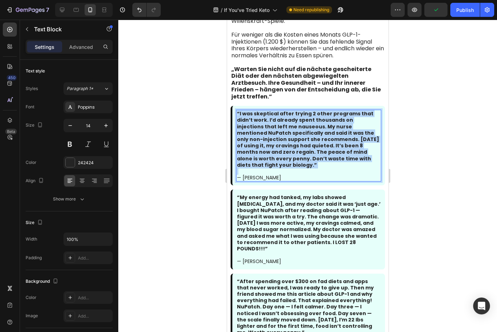
click at [295, 143] on strong "“I was skeptical after trying 2 other programs that didn’t work. I’d already sp…" at bounding box center [308, 139] width 142 height 58
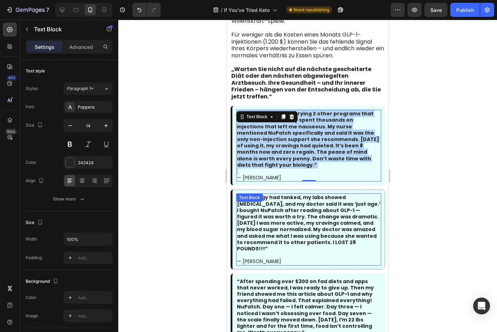
click at [264, 219] on strong "“My energy had tanked, my labs showed [MEDICAL_DATA], and my doctor said it was…" at bounding box center [309, 223] width 144 height 58
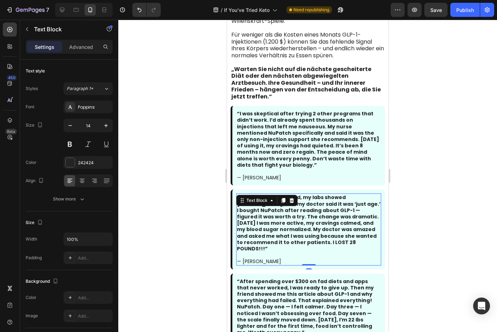
click at [264, 219] on strong "“My energy had tanked, my labs showed [MEDICAL_DATA], and my doctor said it was…" at bounding box center [309, 223] width 144 height 58
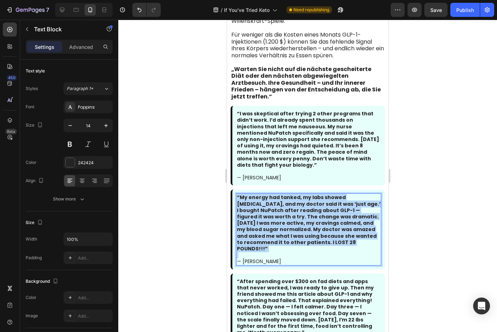
click at [264, 219] on strong "“My energy had tanked, my labs showed [MEDICAL_DATA], and my doctor said it was…" at bounding box center [309, 223] width 144 height 58
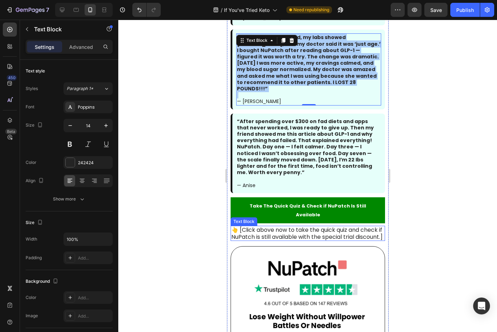
scroll to position [3257, 0]
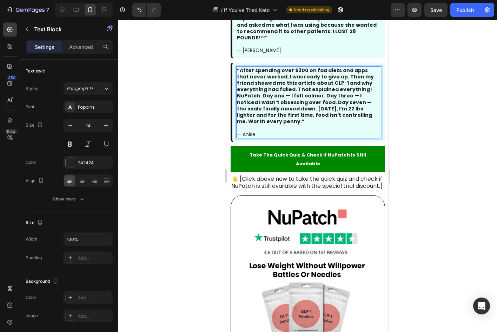
click at [308, 73] on strong "“After spending over $300 on fad diets and apps that never worked, I was ready …" at bounding box center [305, 96] width 137 height 58
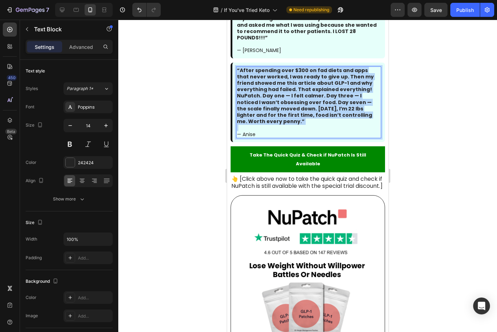
click at [308, 73] on strong "“After spending over $300 on fad diets and apps that never worked, I was ready …" at bounding box center [305, 96] width 137 height 58
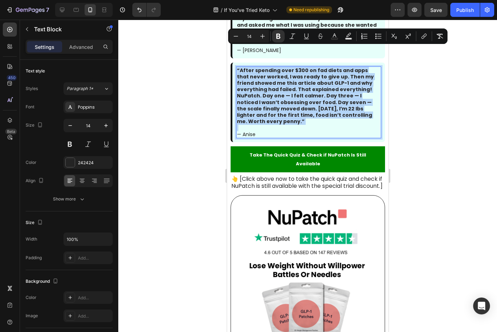
copy strong "“After spending over $300 on fad diets and apps that never worked, I was ready …"
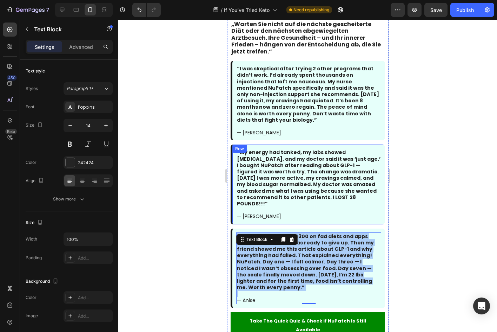
scroll to position [3082, 0]
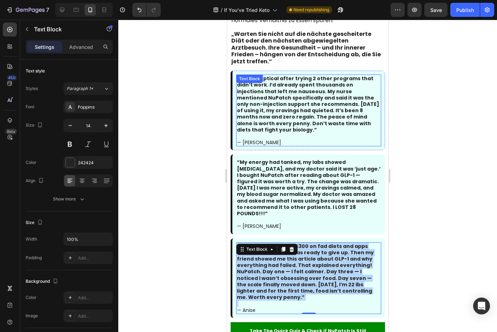
click at [346, 82] on strong "“I was skeptical after trying 2 other programs that didn’t work. I’d already sp…" at bounding box center [308, 104] width 142 height 58
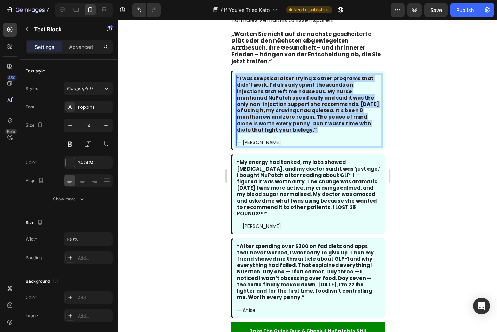
click at [347, 83] on strong "“I was skeptical after trying 2 other programs that didn’t work. I’d already sp…" at bounding box center [308, 104] width 142 height 58
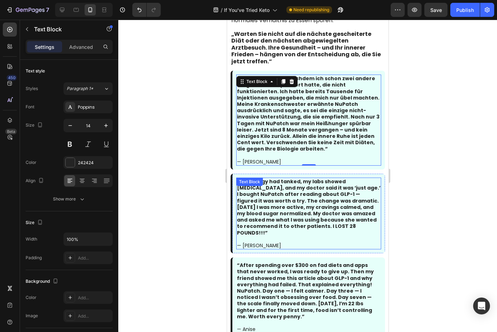
click at [245, 193] on strong "“My energy had tanked, my labs showed [MEDICAL_DATA], and my doctor said it was…" at bounding box center [309, 207] width 144 height 58
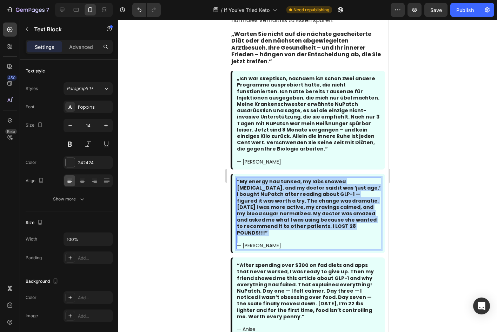
click at [245, 193] on strong "“My energy had tanked, my labs showed [MEDICAL_DATA], and my doctor said it was…" at bounding box center [309, 207] width 144 height 58
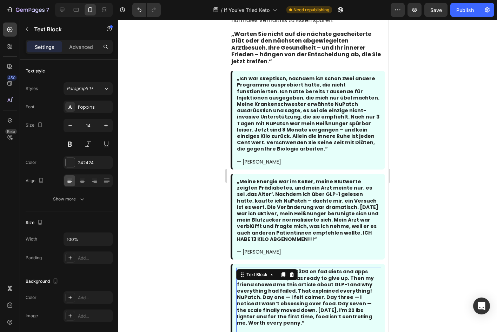
click at [305, 284] on strong "“After spending over $300 on fad diets and apps that never worked, I was ready …" at bounding box center [305, 297] width 137 height 58
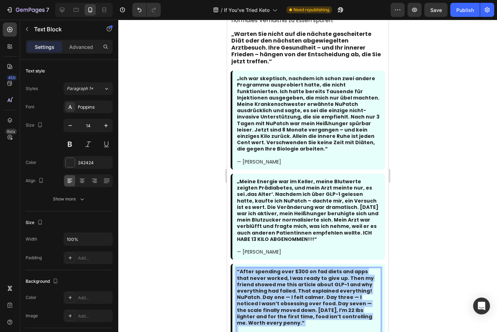
click at [305, 284] on strong "“After spending over $300 on fad diets and apps that never worked, I was ready …" at bounding box center [305, 297] width 137 height 58
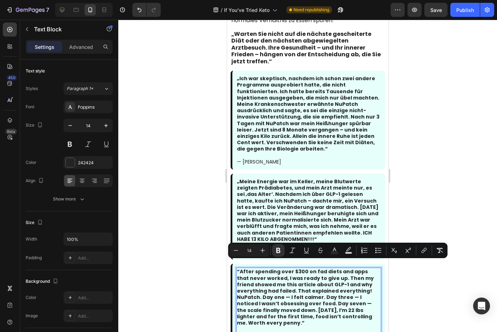
scroll to position [3089, 0]
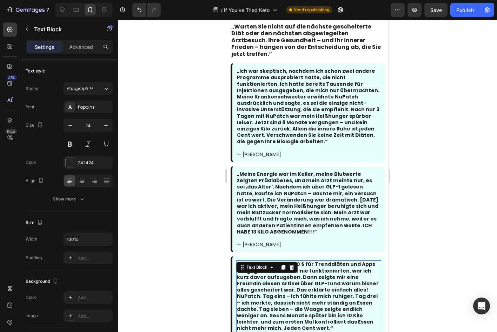
click at [465, 213] on div at bounding box center [307, 176] width 379 height 312
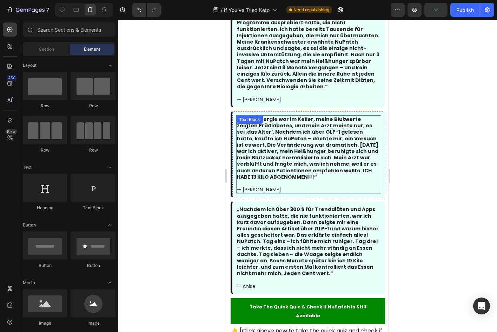
scroll to position [3265, 0]
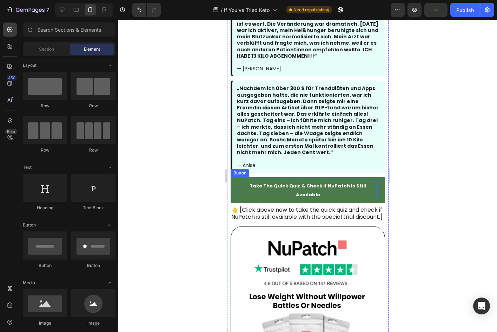
click at [322, 182] on span "Take The Quick Quiz & Check if NuPatch Is Still Available" at bounding box center [307, 189] width 117 height 15
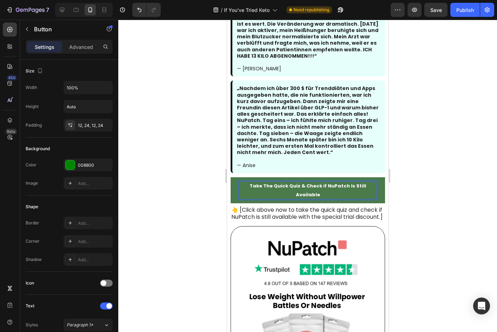
click at [322, 182] on span "Take The Quick Quiz & Check if NuPatch Is Still Available" at bounding box center [307, 189] width 117 height 15
click at [310, 182] on span "Take The Quick Quiz & Check if NuPatch Is Still Available" at bounding box center [307, 189] width 117 height 15
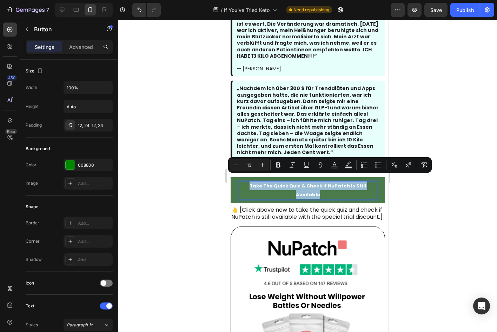
click at [310, 182] on span "Take The Quick Quiz & Check if NuPatch Is Still Available" at bounding box center [307, 189] width 117 height 15
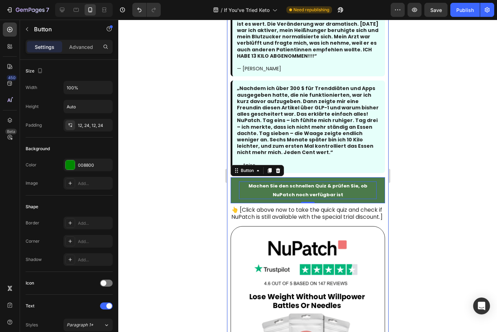
click at [410, 200] on div at bounding box center [307, 176] width 379 height 312
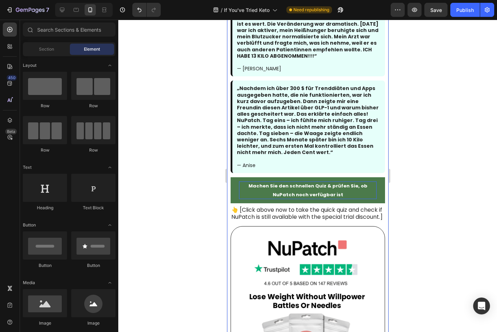
click at [339, 209] on span "👆 [Click above now to take the quick quiz and check if NuPatch is still availab…" at bounding box center [306, 212] width 151 height 15
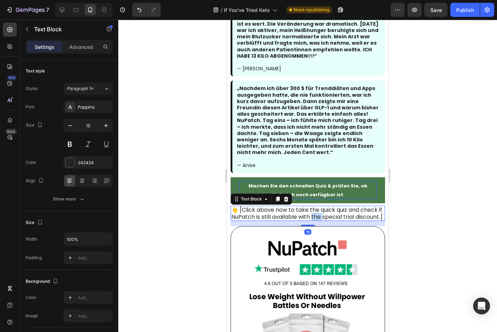
click at [339, 209] on span "👆 [Click above now to take the quick quiz and check if NuPatch is still availab…" at bounding box center [306, 212] width 151 height 15
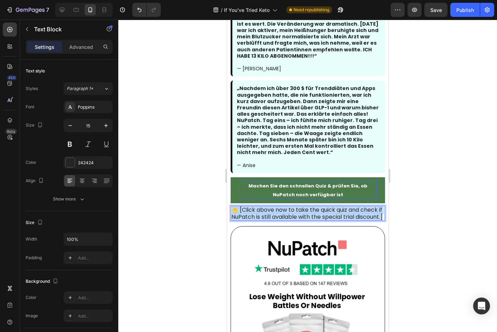
click at [339, 209] on span "👆 [Click above now to take the quick quiz and check if NuPatch is still availab…" at bounding box center [306, 212] width 151 height 15
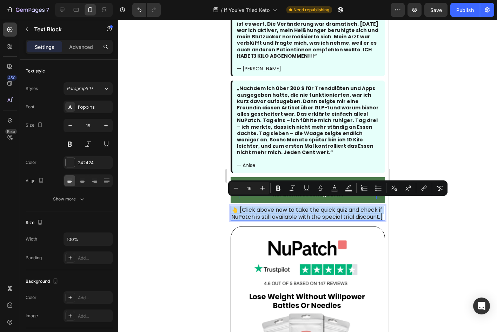
copy span "👆 [Click above now to take the quick quiz and check if NuPatch is still availab…"
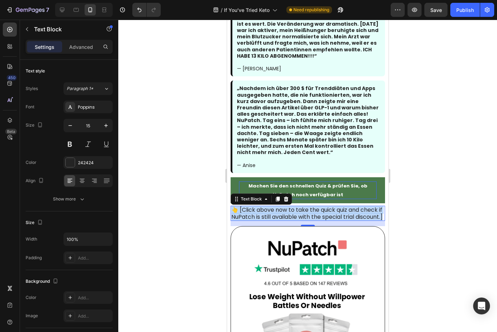
click at [293, 206] on span "👆 [Click above now to take the quick quiz and check if NuPatch is still availab…" at bounding box center [306, 212] width 151 height 15
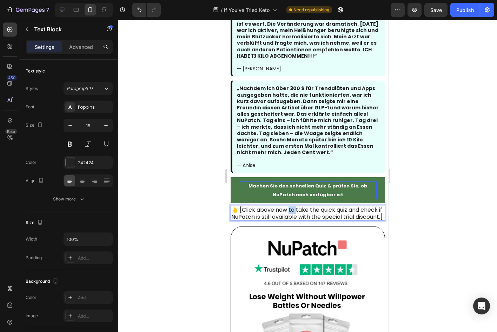
click at [293, 206] on span "👆 [Click above now to take the quick quiz and check if NuPatch is still availab…" at bounding box center [306, 212] width 151 height 15
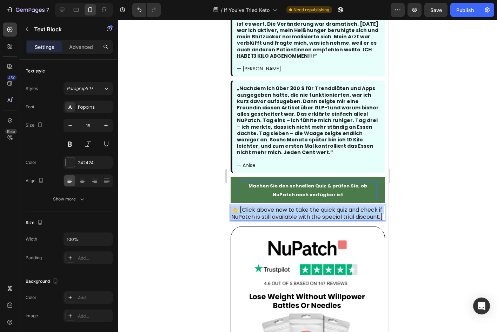
click at [293, 206] on span "👆 [Click above now to take the quick quiz and check if NuPatch is still availab…" at bounding box center [306, 212] width 151 height 15
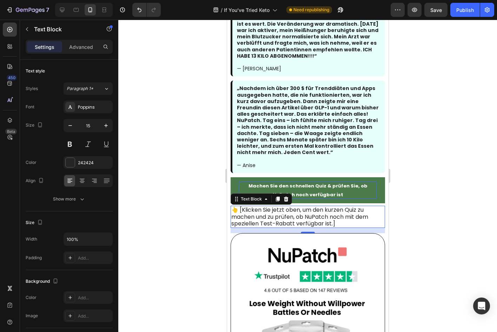
click at [444, 218] on div at bounding box center [307, 176] width 379 height 312
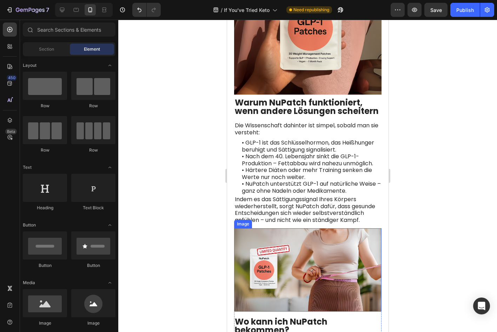
scroll to position [2176, 0]
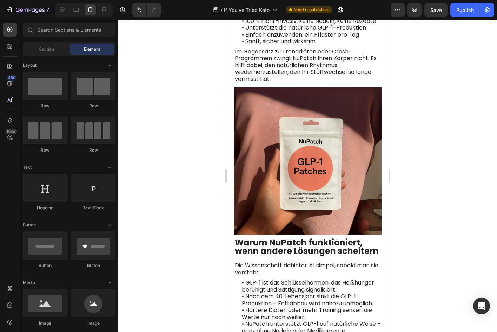
drag, startPoint x: 444, startPoint y: 15, endPoint x: 450, endPoint y: 14, distance: 5.6
click at [450, 14] on div "Preview Save Publish" at bounding box center [443, 10] width 104 height 14
click at [455, 14] on button "Publish" at bounding box center [466, 10] width 30 height 14
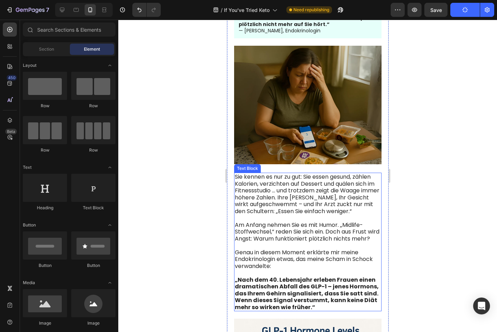
scroll to position [0, 0]
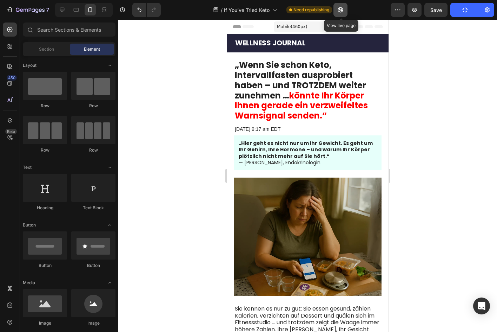
click at [337, 10] on button "button" at bounding box center [341, 10] width 14 height 14
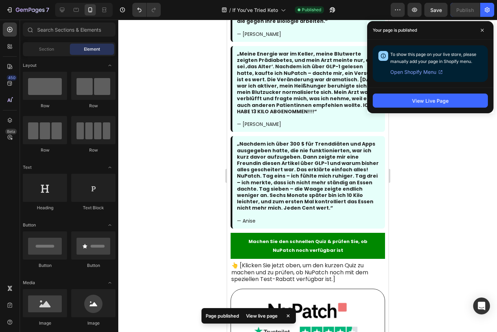
scroll to position [3268, 0]
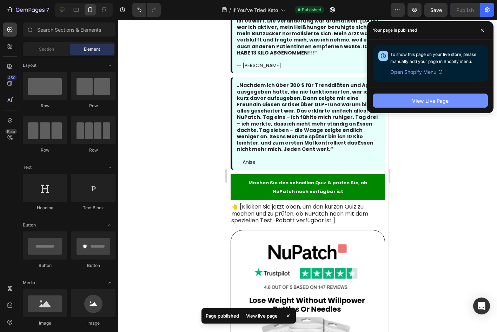
click at [433, 107] on button "View Live Page" at bounding box center [430, 100] width 115 height 14
